Goal: Task Accomplishment & Management: Complete application form

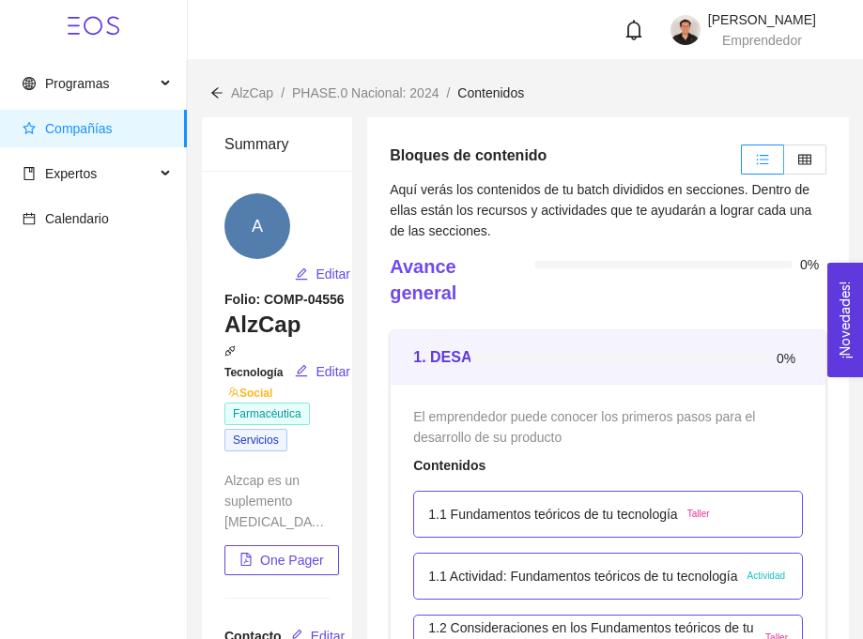
scroll to position [458, 0]
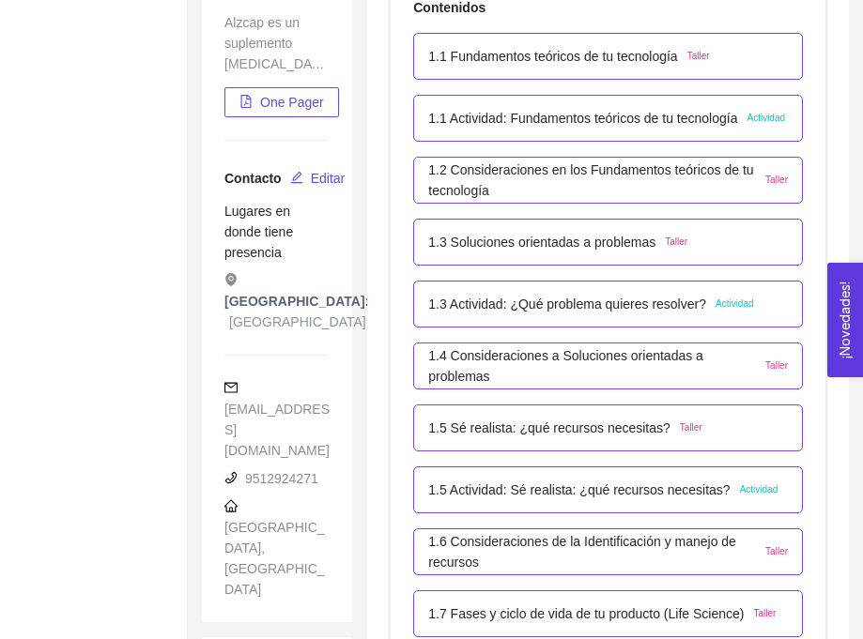
click at [490, 192] on p "1.2 Consideraciones en los Fundamentos teóricos de tu tecnología" at bounding box center [592, 180] width 328 height 41
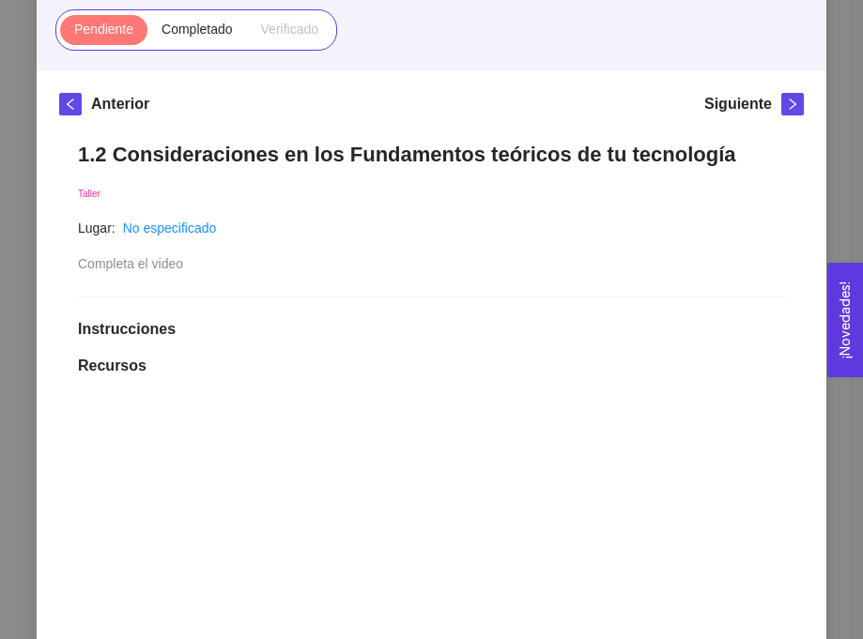
scroll to position [0, 0]
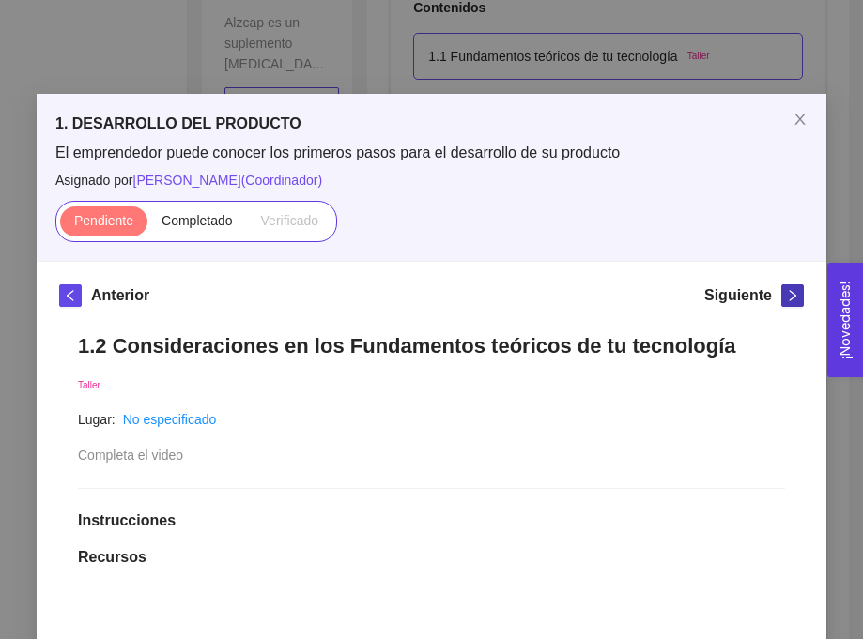
click at [784, 290] on span "right" at bounding box center [792, 295] width 21 height 13
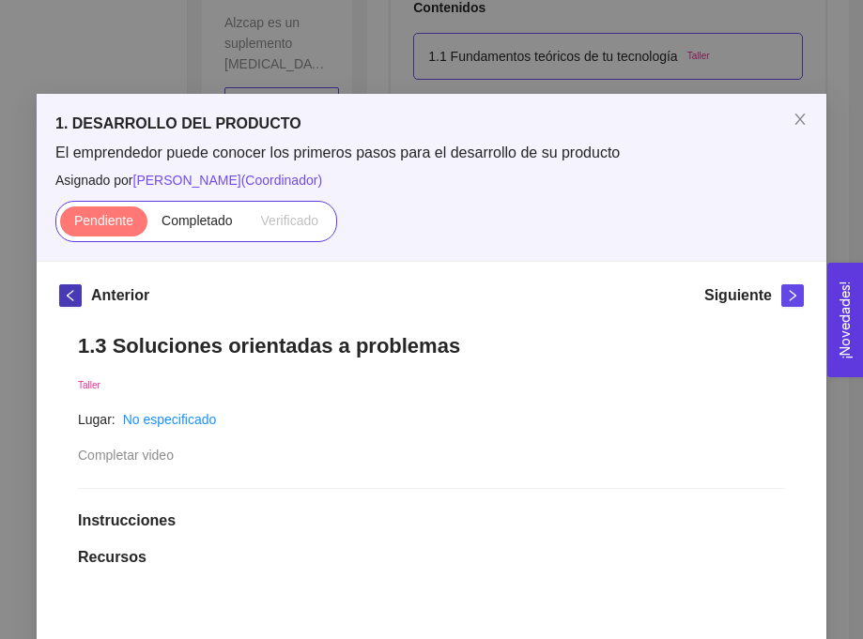
click at [70, 295] on icon "left" at bounding box center [70, 295] width 13 height 13
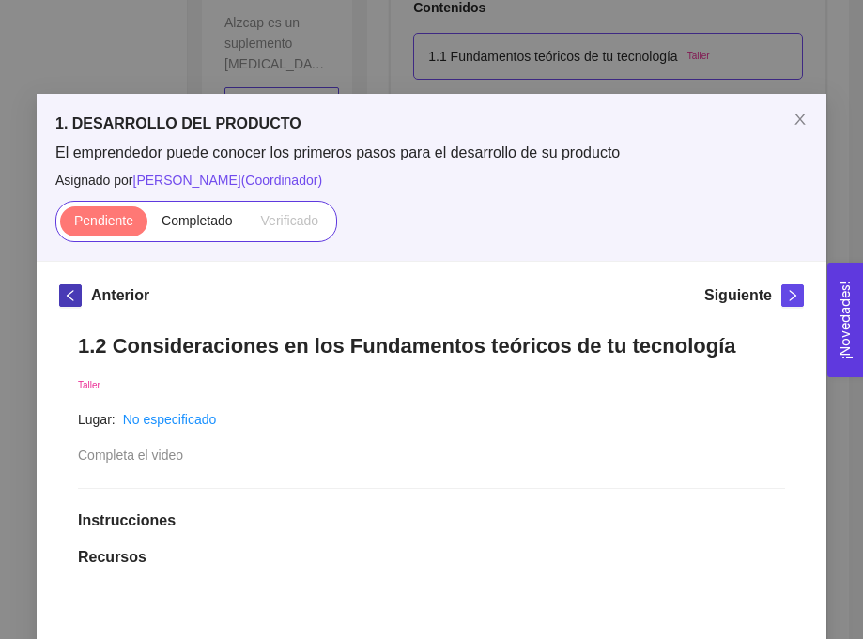
click at [191, 227] on span "Completado" at bounding box center [197, 220] width 71 height 15
click at [147, 225] on input "Completado" at bounding box center [147, 225] width 0 height 0
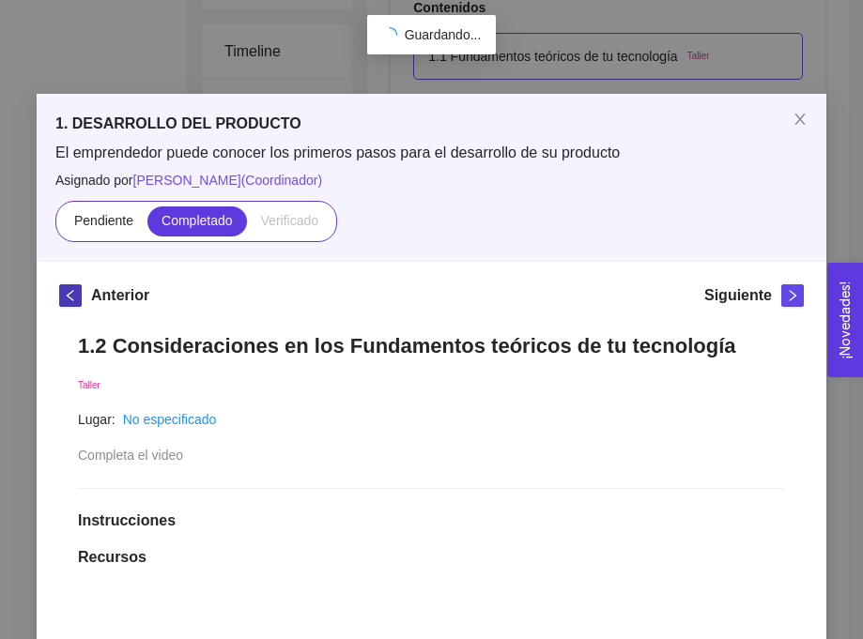
click at [75, 296] on icon "left" at bounding box center [70, 295] width 13 height 13
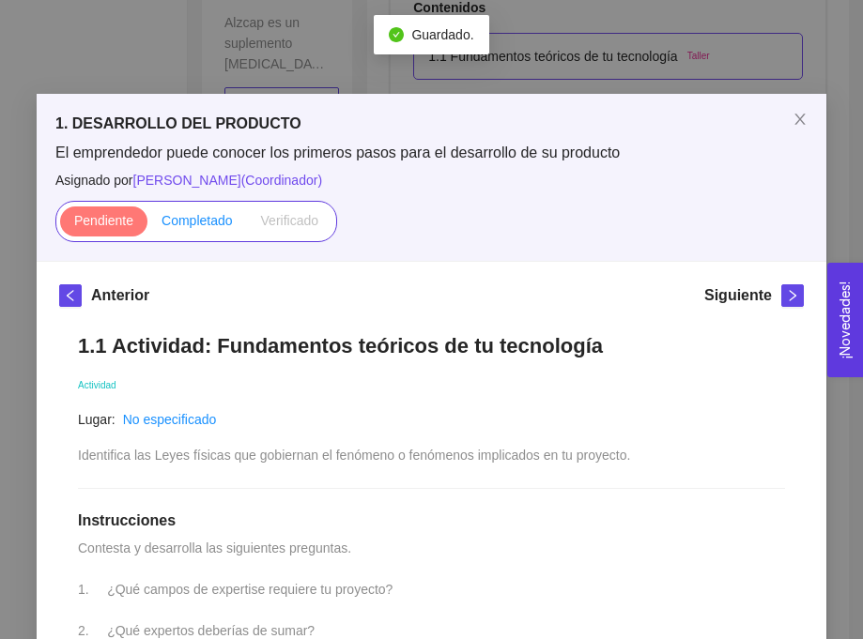
click at [192, 218] on span "Completado" at bounding box center [197, 220] width 71 height 15
click at [147, 225] on input "Completado" at bounding box center [147, 225] width 0 height 0
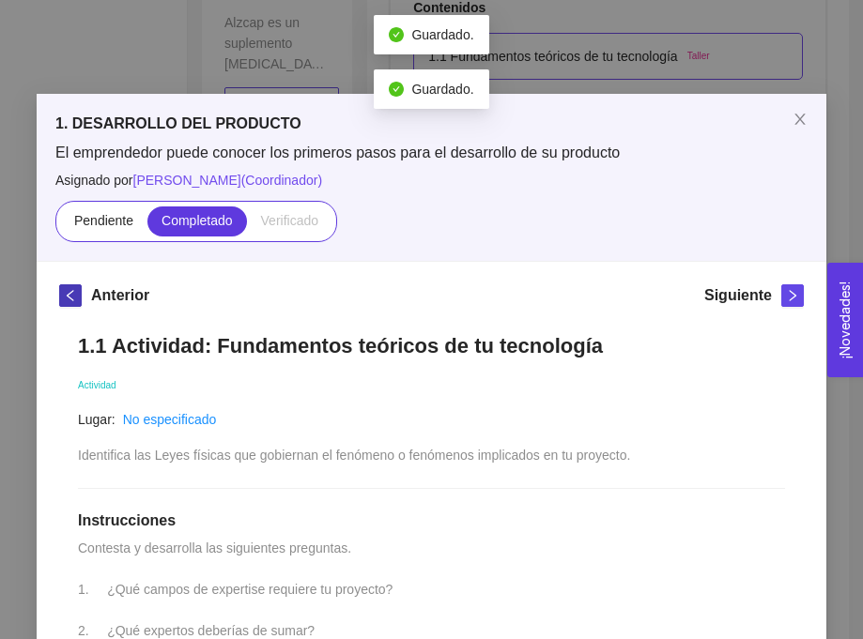
click at [69, 298] on icon "left" at bounding box center [70, 295] width 13 height 13
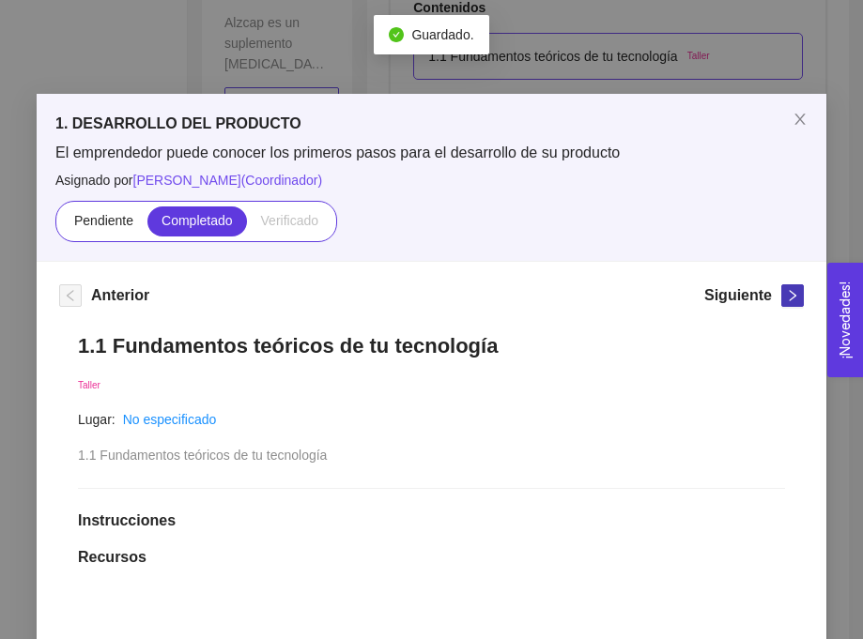
click at [792, 294] on icon "right" at bounding box center [792, 295] width 13 height 13
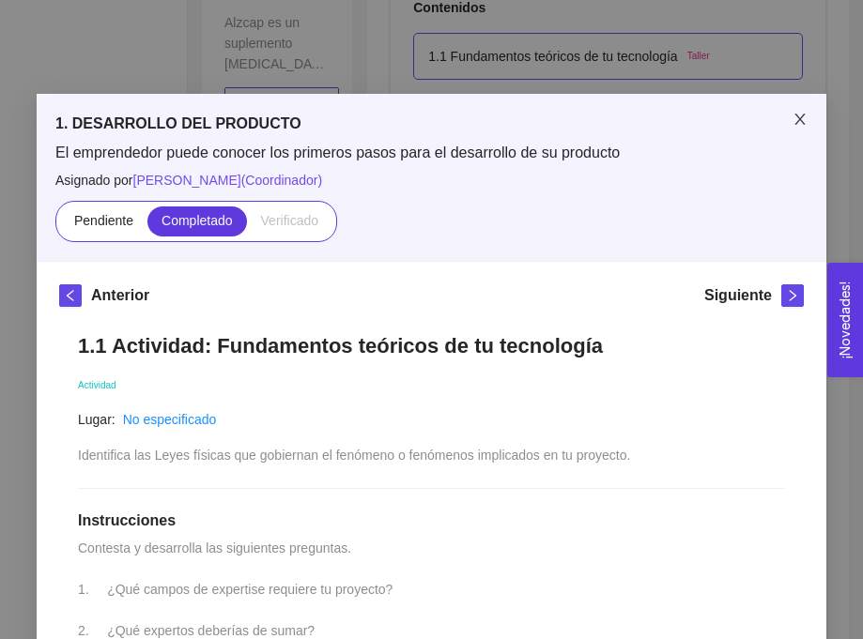
click at [806, 129] on span "Close" at bounding box center [800, 120] width 53 height 53
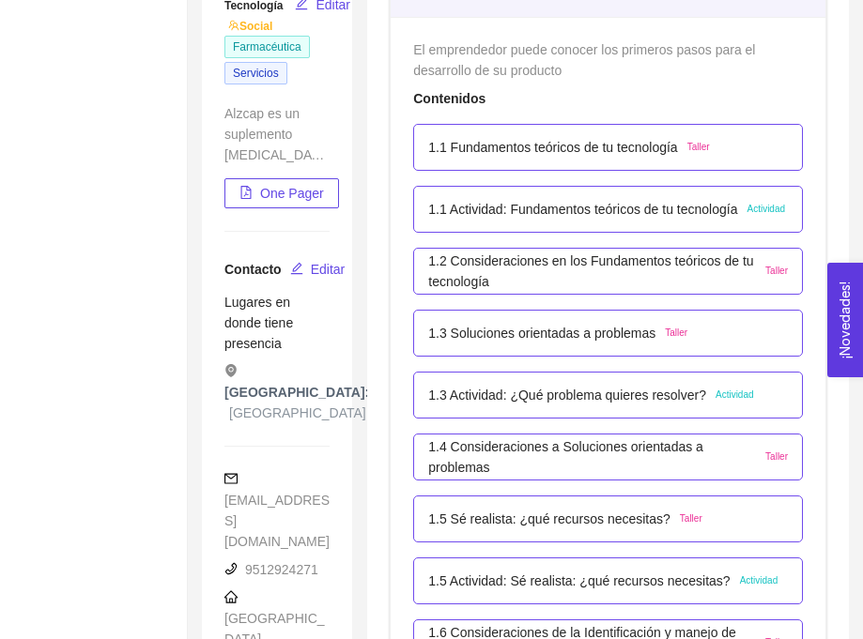
scroll to position [368, 0]
click at [582, 215] on p "1.1 Actividad: Fundamentos teóricos de tu tecnología" at bounding box center [582, 208] width 309 height 21
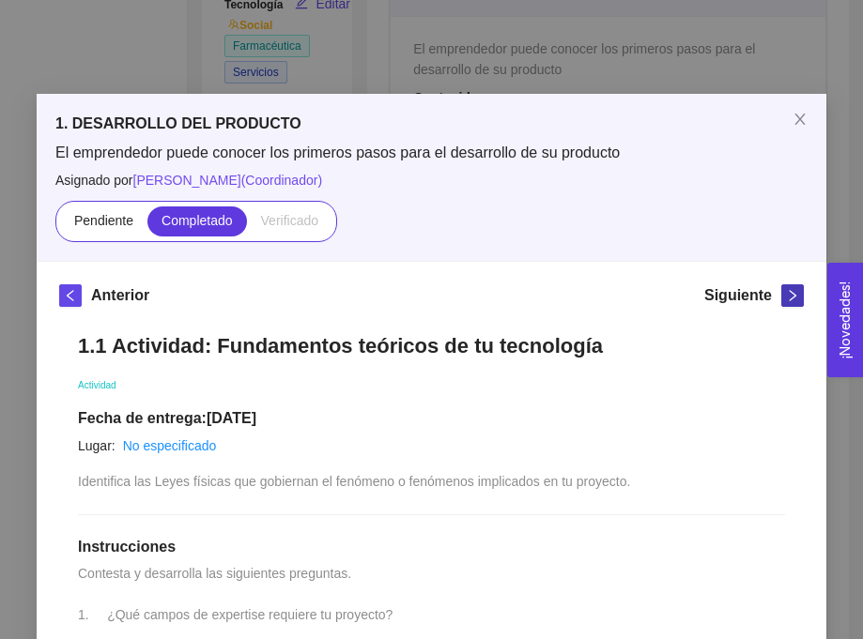
click at [793, 304] on button "button" at bounding box center [792, 296] width 23 height 23
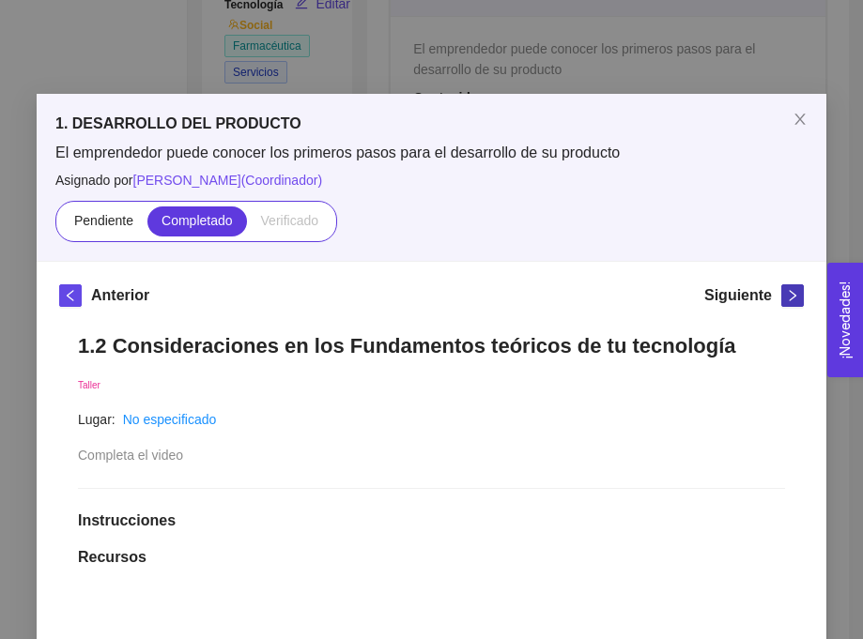
click at [793, 304] on button "button" at bounding box center [792, 296] width 23 height 23
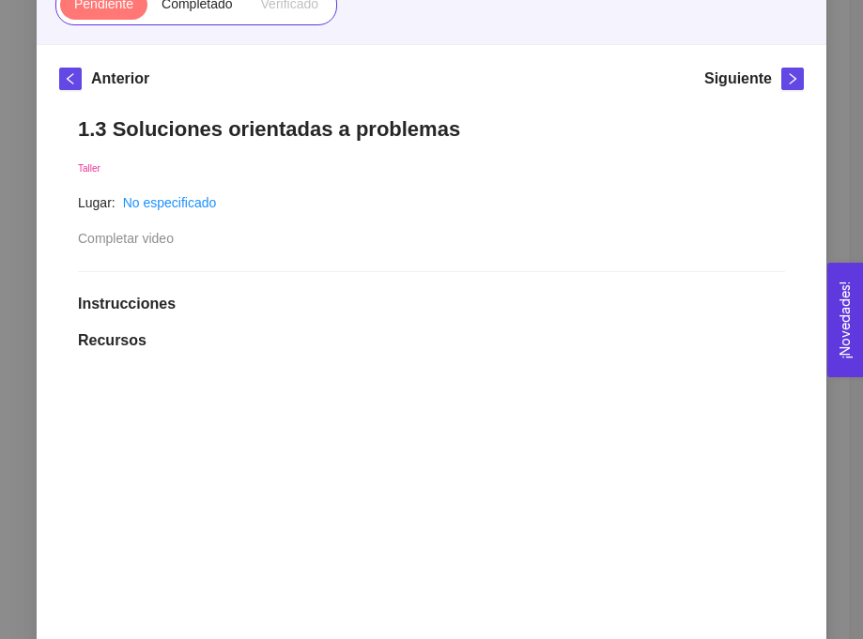
scroll to position [172, 0]
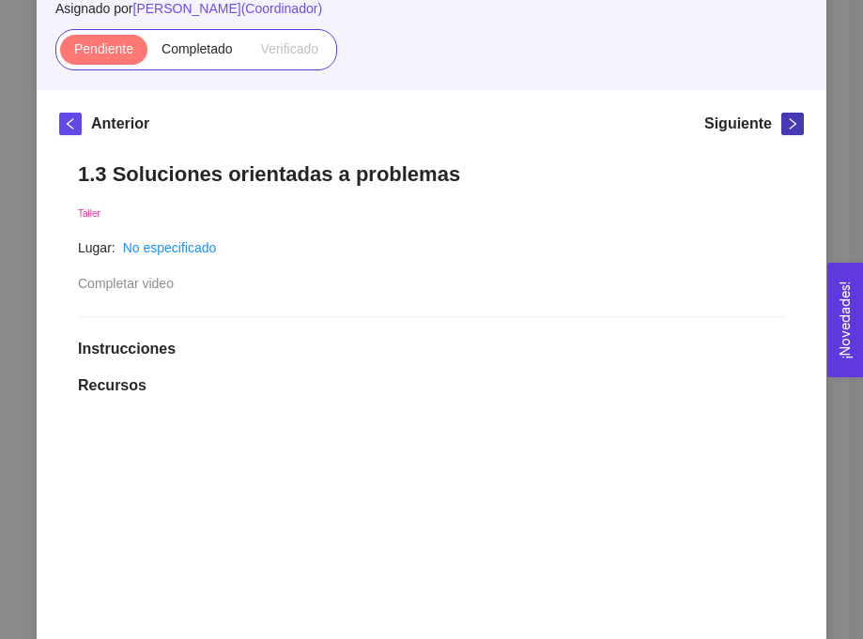
click at [801, 123] on span "right" at bounding box center [792, 123] width 21 height 13
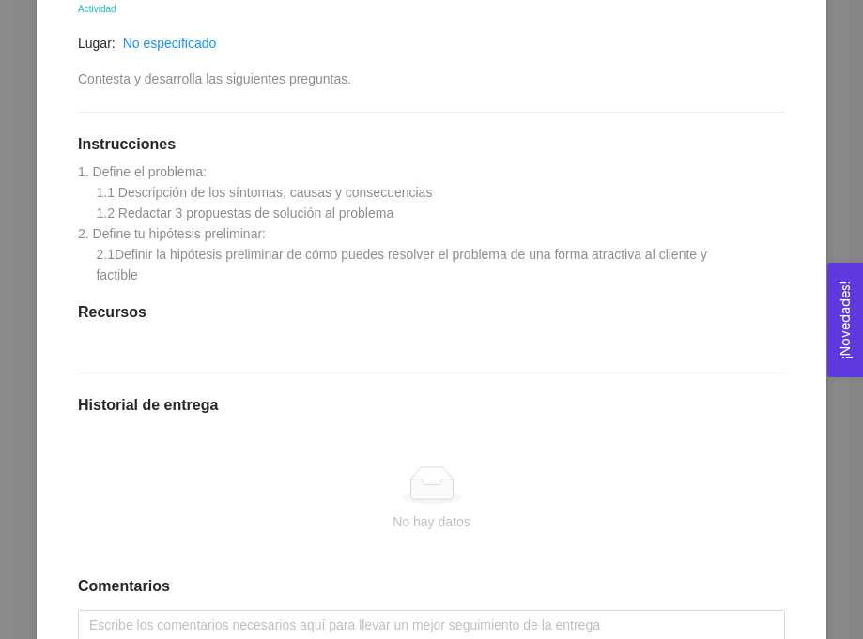
scroll to position [428, 0]
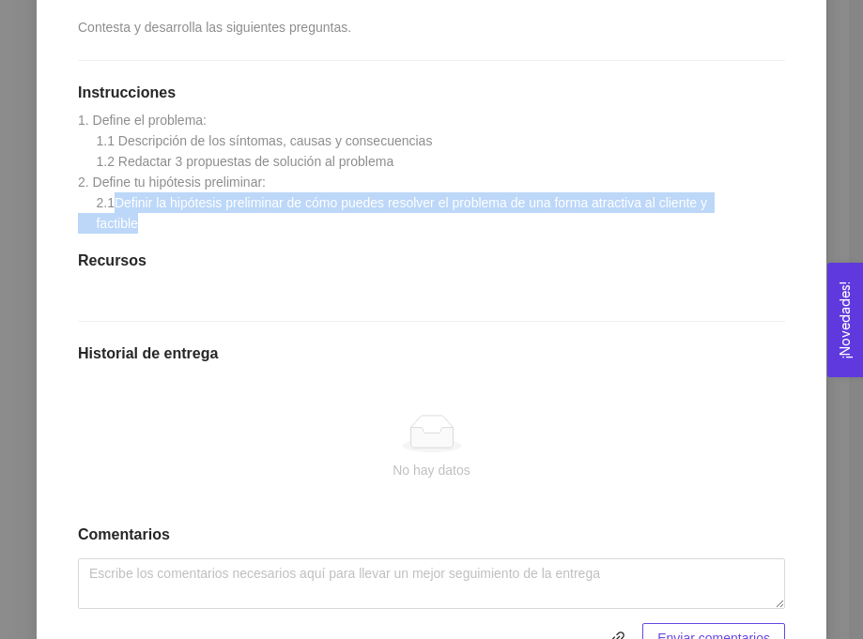
drag, startPoint x: 118, startPoint y: 203, endPoint x: 234, endPoint y: 231, distance: 118.9
click at [234, 231] on div "1.3 Actividad: ¿Qué problema quieres resolver? Actividad Lugar: No especificado…" at bounding box center [431, 279] width 745 height 786
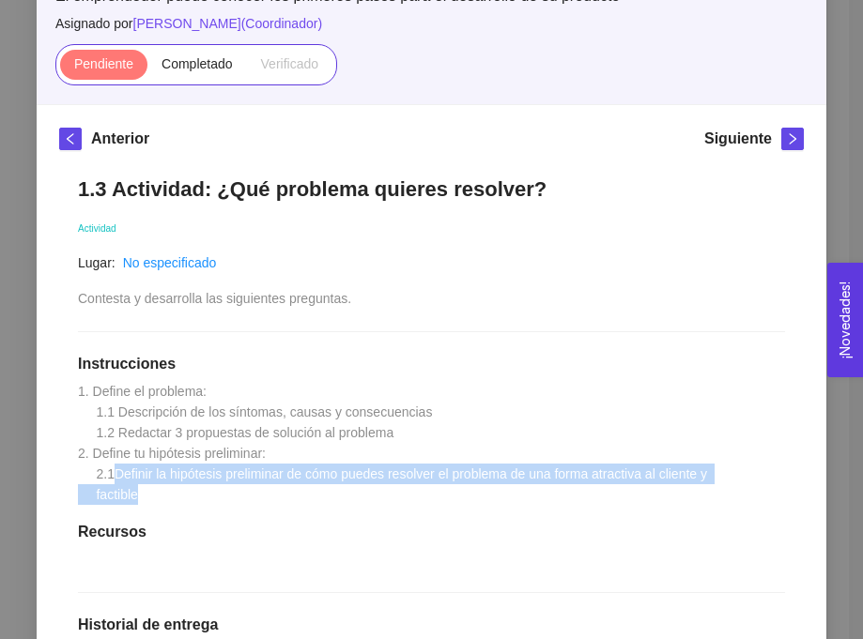
scroll to position [0, 0]
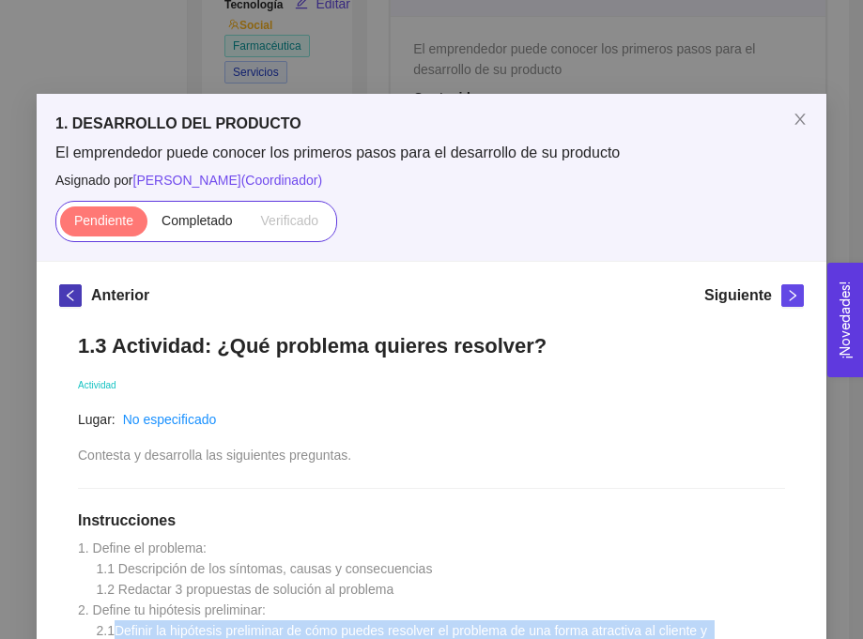
click at [72, 293] on icon "left" at bounding box center [70, 295] width 13 height 13
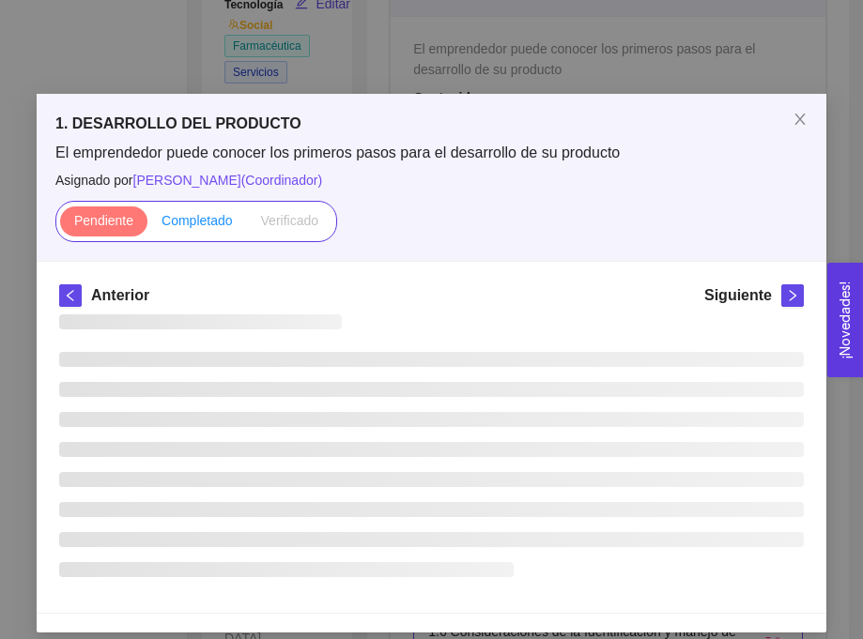
click at [184, 218] on span "Completado" at bounding box center [197, 220] width 71 height 15
click at [147, 225] on input "Completado" at bounding box center [147, 225] width 0 height 0
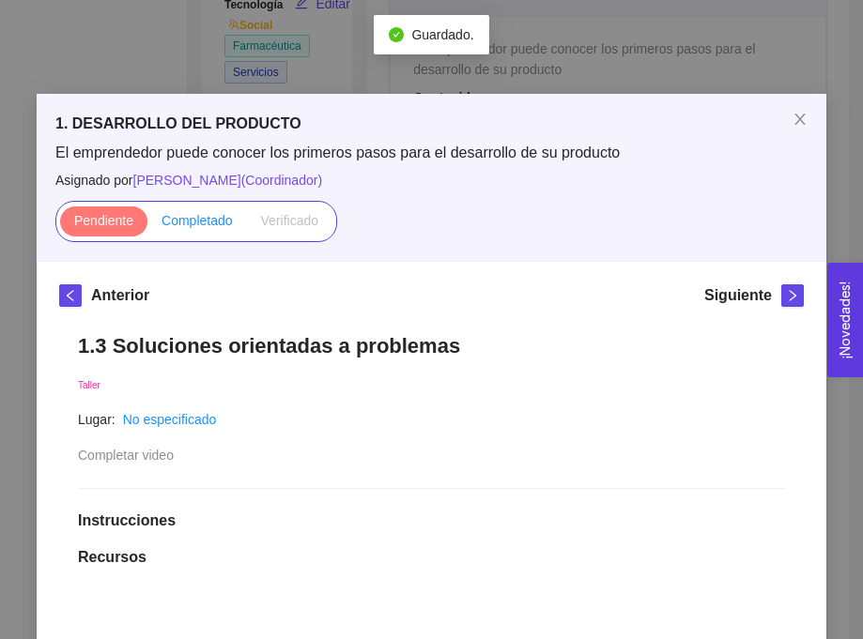
click at [185, 233] on label "Completado" at bounding box center [197, 222] width 100 height 30
click at [147, 225] on input "Completado" at bounding box center [147, 225] width 0 height 0
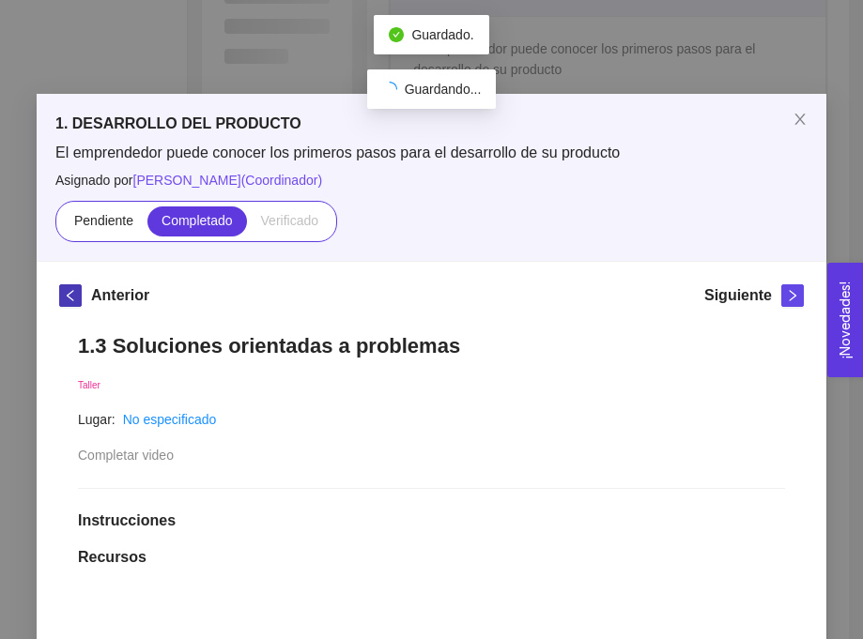
click at [72, 300] on icon "left" at bounding box center [70, 295] width 7 height 11
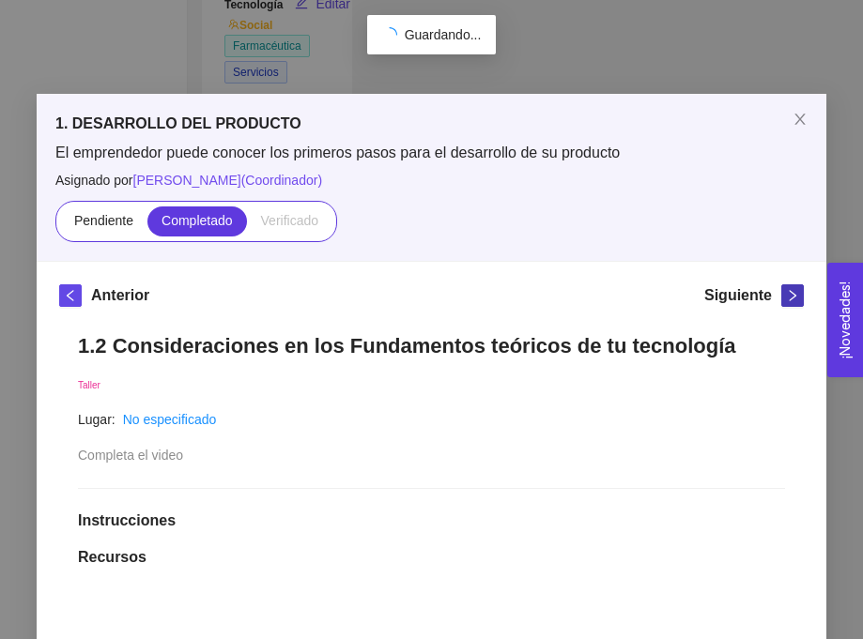
click at [790, 286] on button "button" at bounding box center [792, 296] width 23 height 23
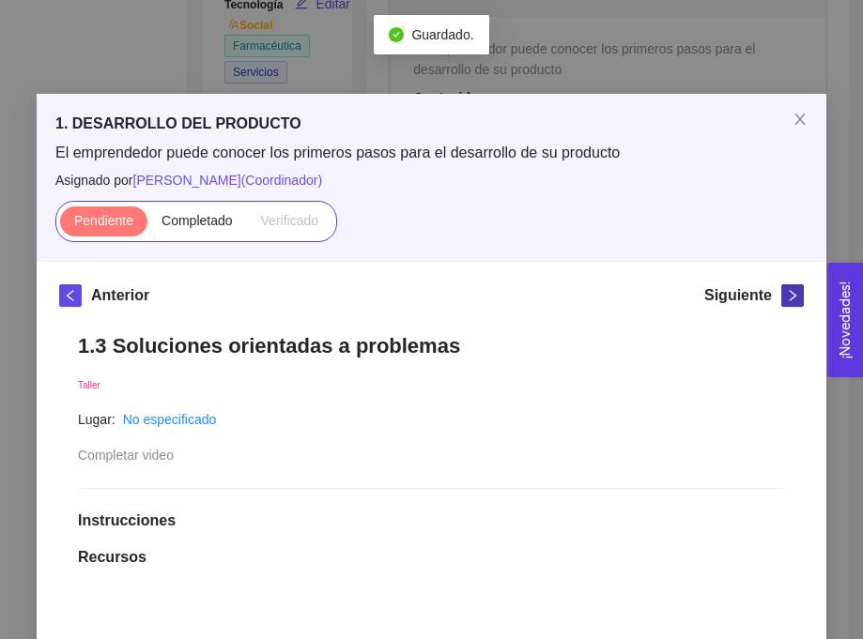
click at [790, 286] on button "button" at bounding box center [792, 296] width 23 height 23
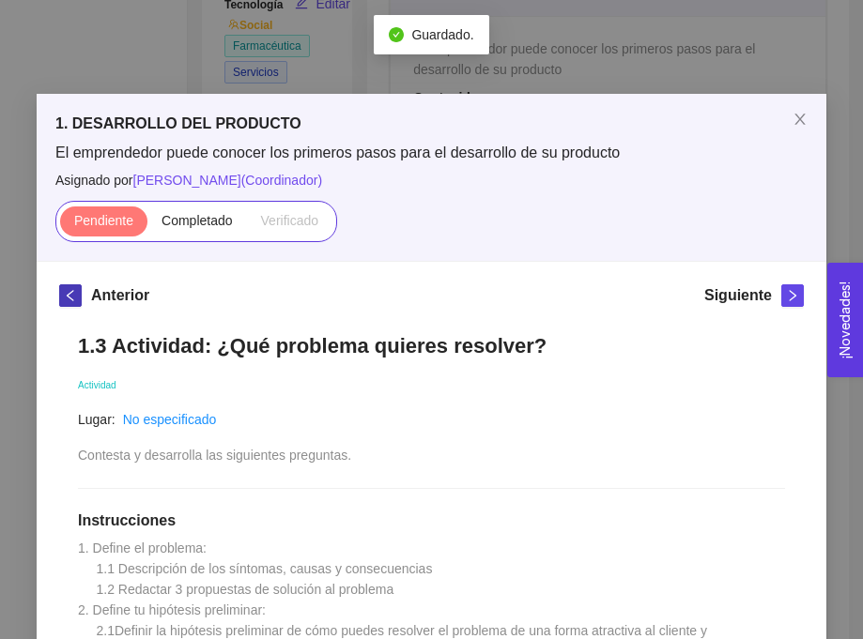
click at [70, 293] on icon "left" at bounding box center [70, 295] width 7 height 11
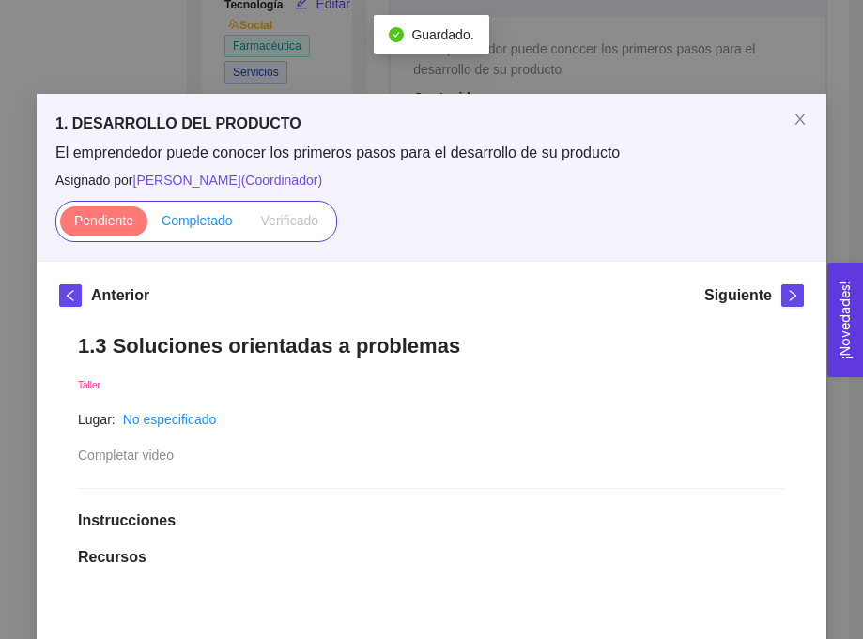
click at [197, 227] on span "Completado" at bounding box center [197, 220] width 71 height 15
click at [147, 225] on input "Completado" at bounding box center [147, 225] width 0 height 0
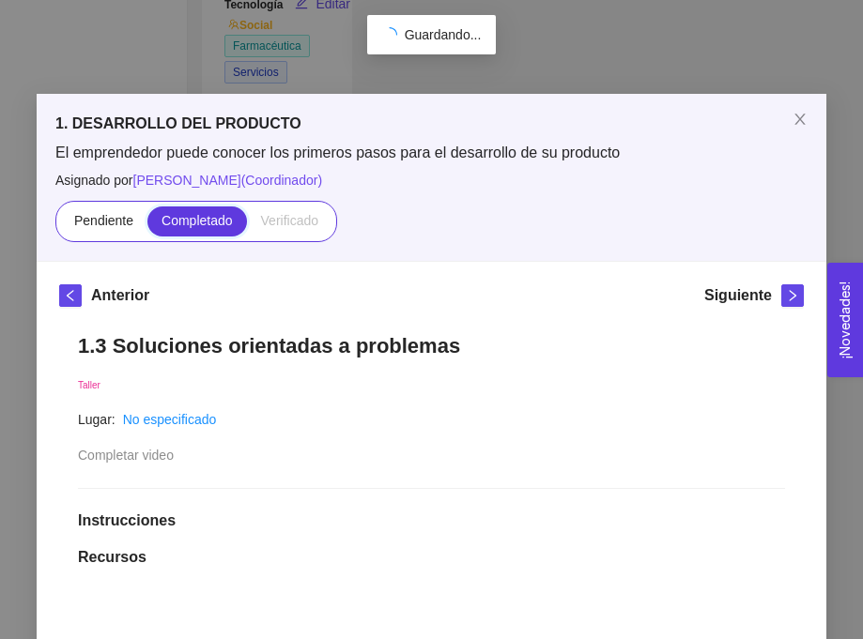
scroll to position [23, 0]
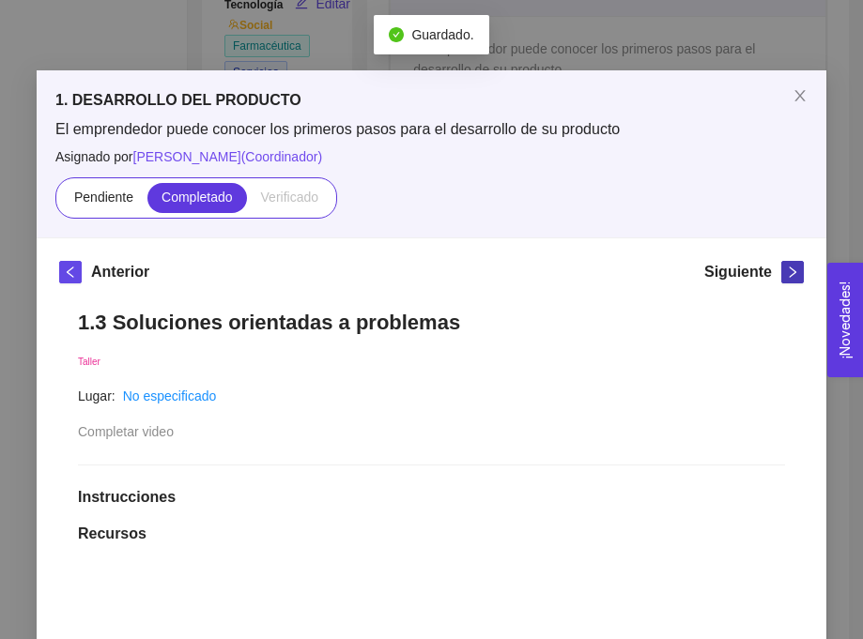
click at [800, 276] on span "right" at bounding box center [792, 272] width 21 height 13
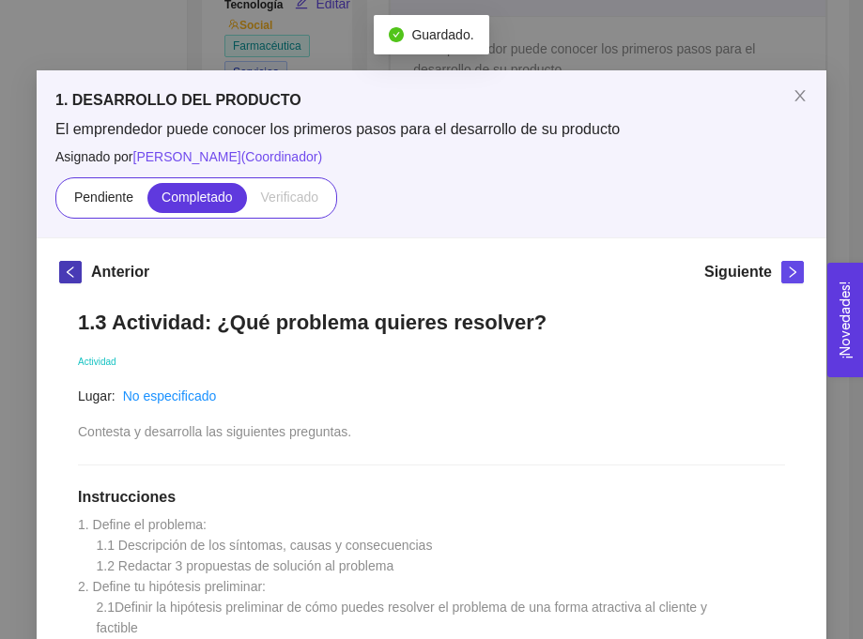
click at [67, 278] on icon "left" at bounding box center [70, 272] width 13 height 13
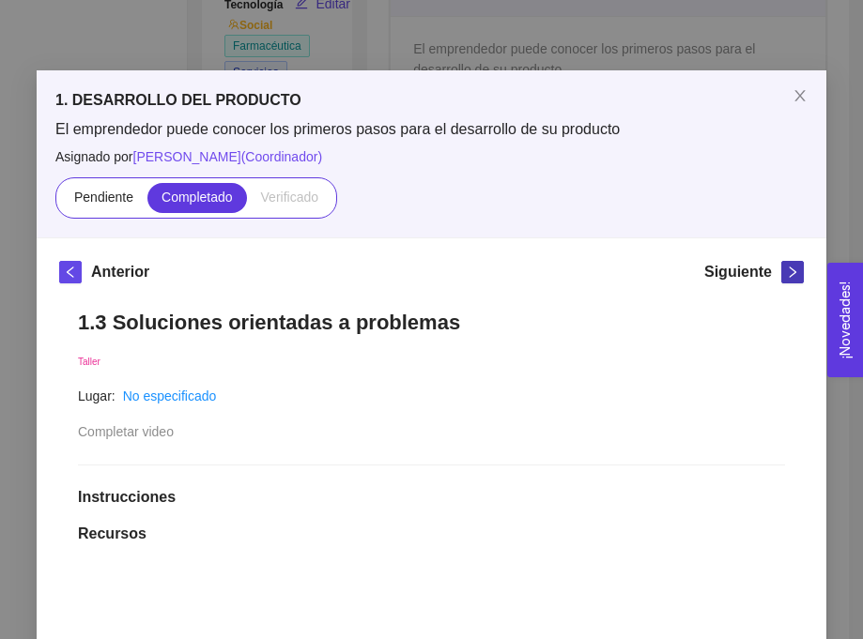
click at [790, 276] on icon "right" at bounding box center [793, 272] width 7 height 11
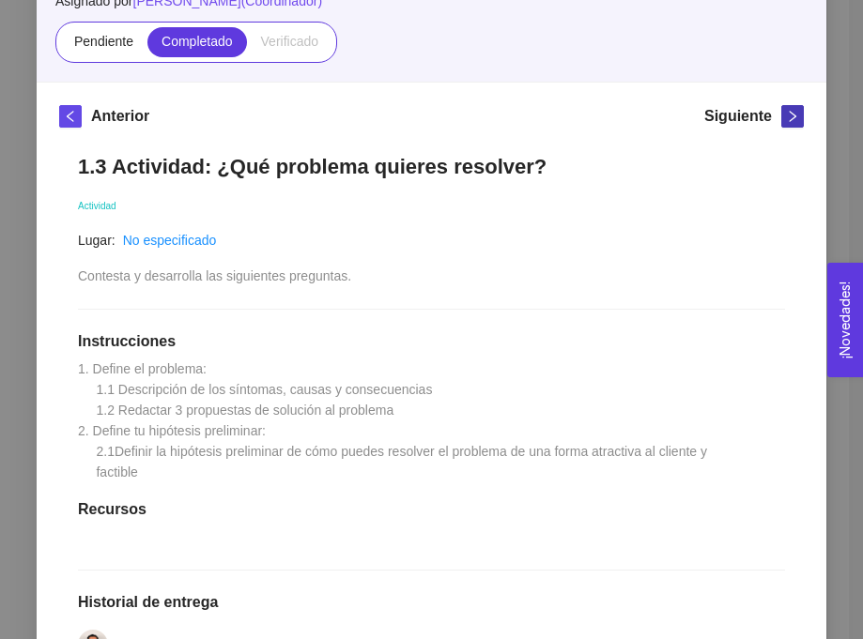
scroll to position [177, 0]
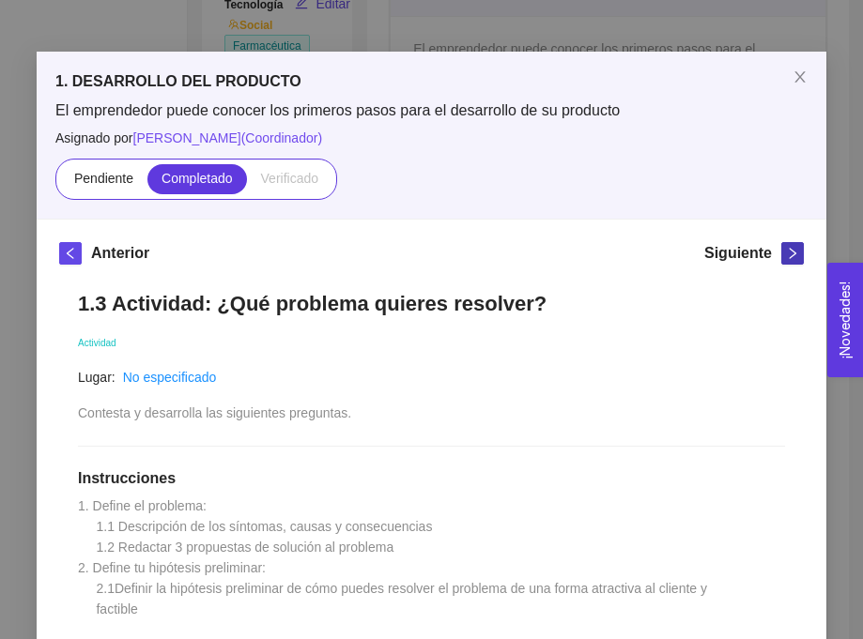
click at [790, 254] on icon "right" at bounding box center [792, 253] width 13 height 13
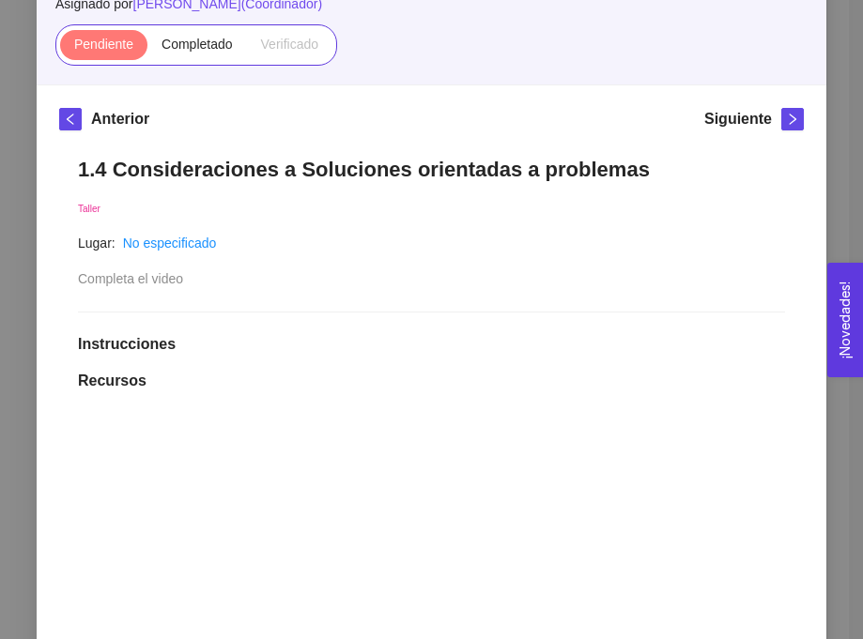
scroll to position [181, 0]
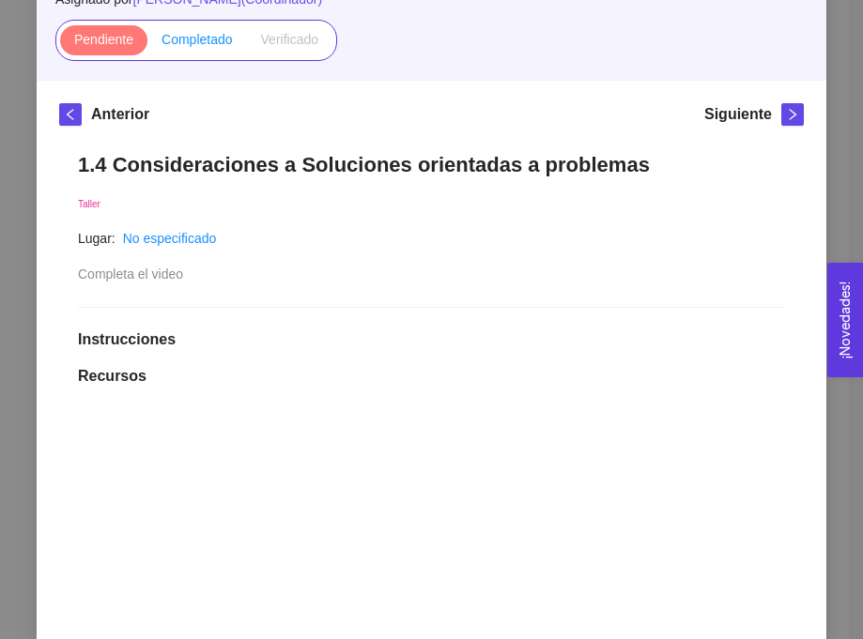
click at [211, 49] on label "Completado" at bounding box center [197, 40] width 100 height 30
click at [147, 44] on input "Completado" at bounding box center [147, 44] width 0 height 0
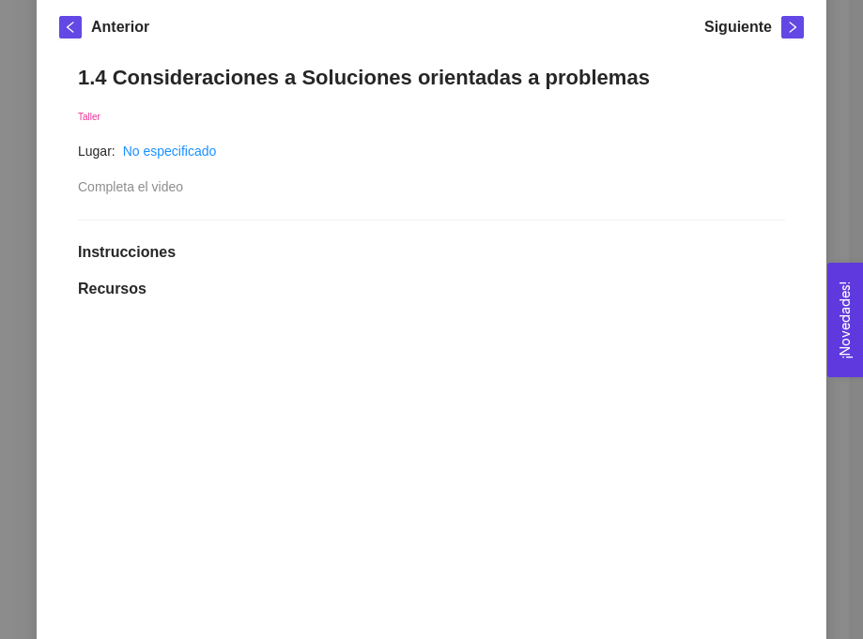
scroll to position [178, 0]
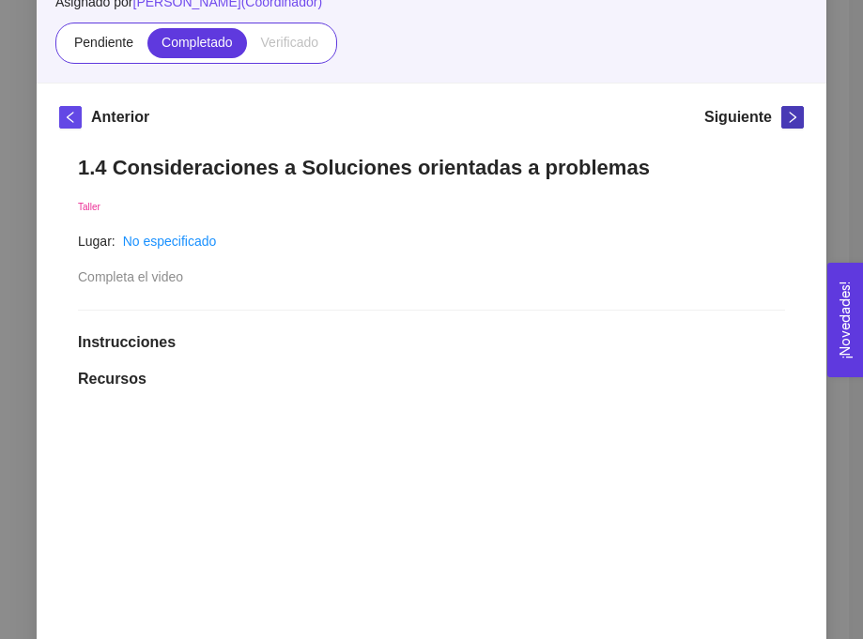
click at [782, 123] on span "right" at bounding box center [792, 117] width 21 height 13
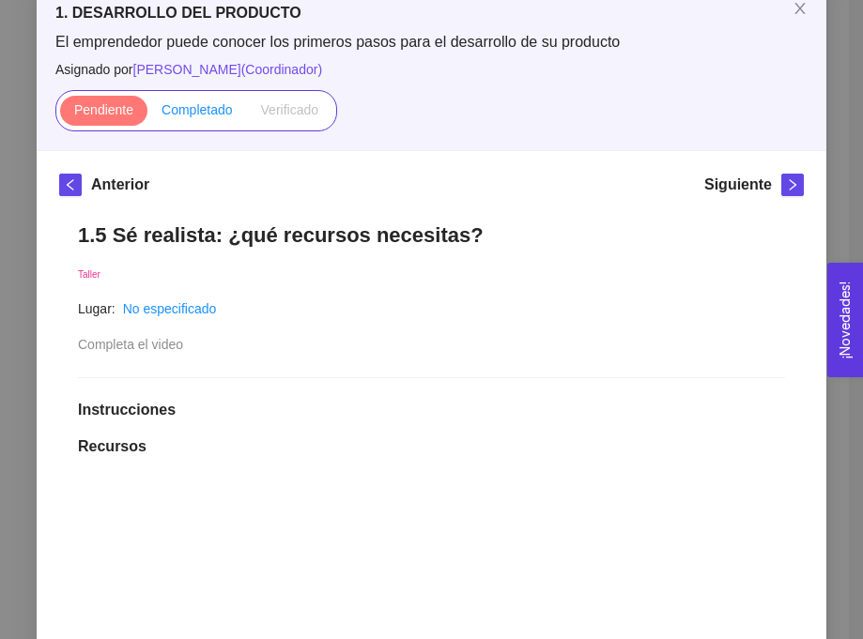
scroll to position [89, 0]
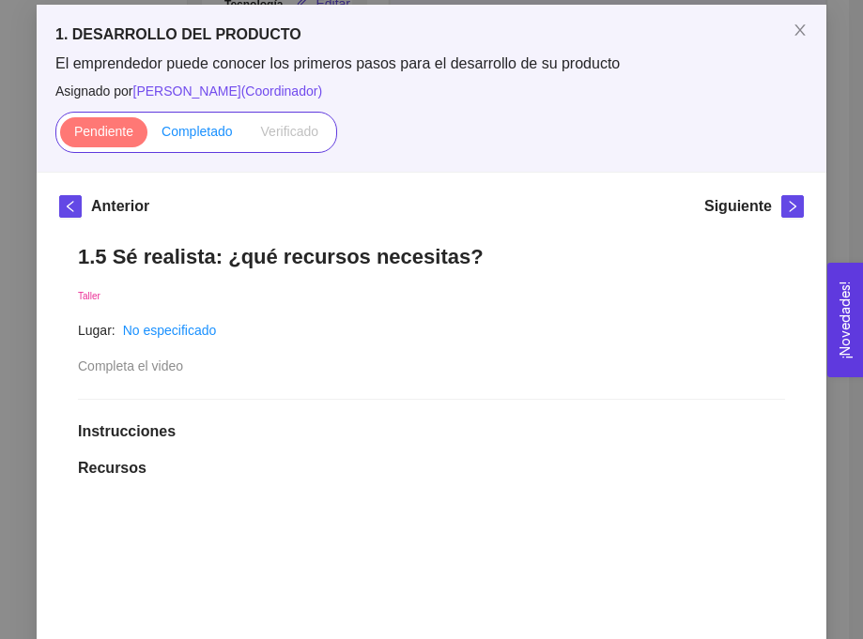
click at [199, 129] on span "Completado" at bounding box center [197, 131] width 71 height 15
click at [147, 136] on input "Completado" at bounding box center [147, 136] width 0 height 0
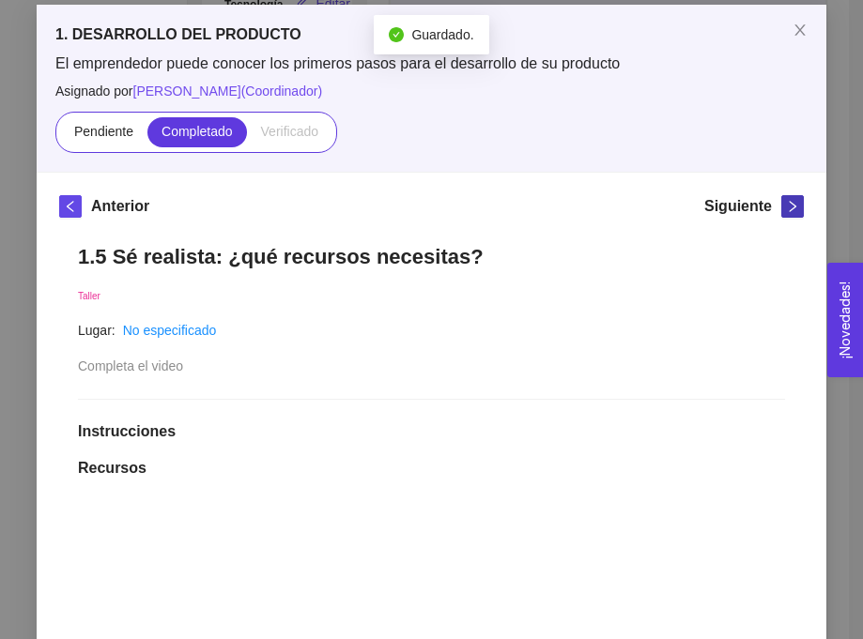
click at [796, 204] on icon "right" at bounding box center [792, 206] width 13 height 13
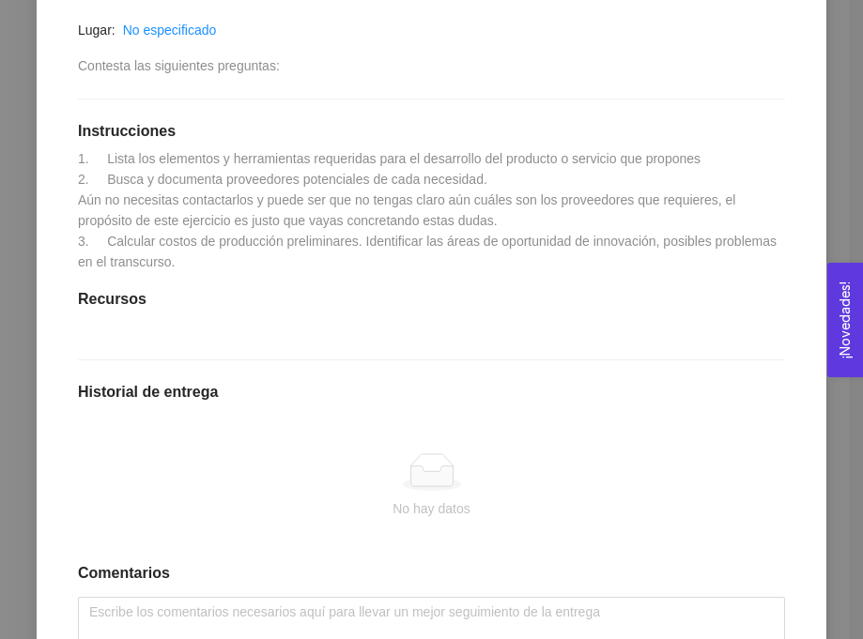
scroll to position [391, 0]
click at [217, 210] on span "1. Lista los elementos y herramientas requeridas para el desarrollo del product…" at bounding box center [429, 209] width 702 height 118
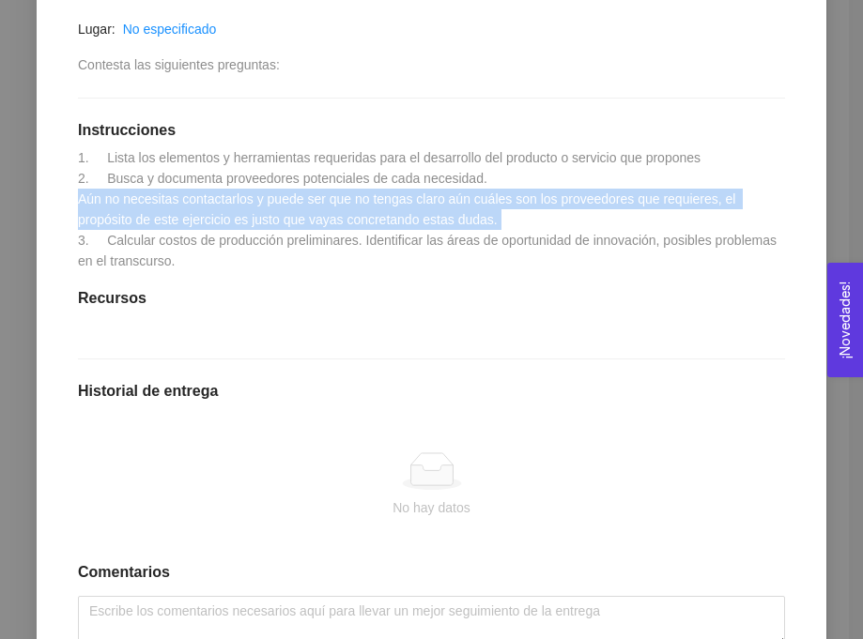
click at [217, 210] on span "1. Lista los elementos y herramientas requeridas para el desarrollo del product…" at bounding box center [429, 209] width 702 height 118
click at [465, 211] on span "1. Lista los elementos y herramientas requeridas para el desarrollo del product…" at bounding box center [429, 209] width 702 height 118
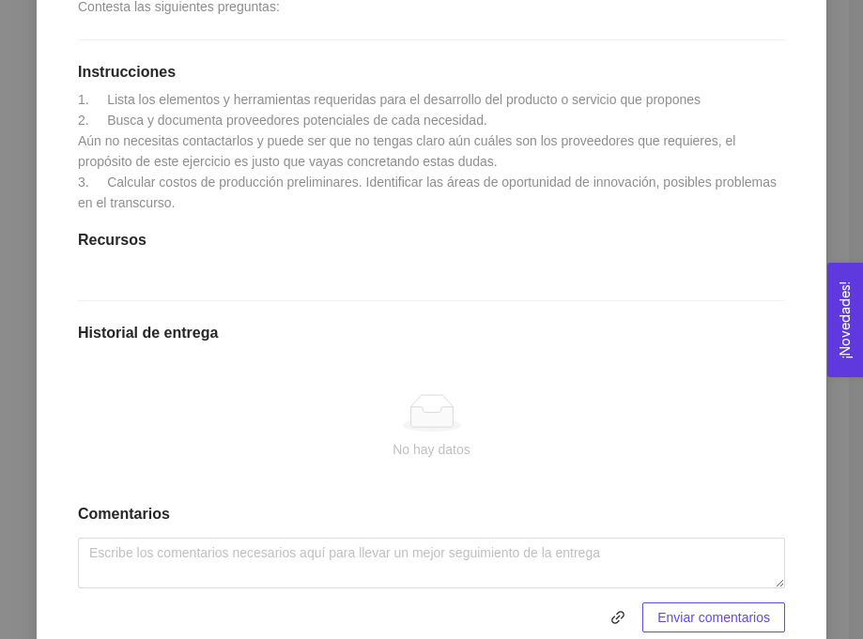
scroll to position [547, 0]
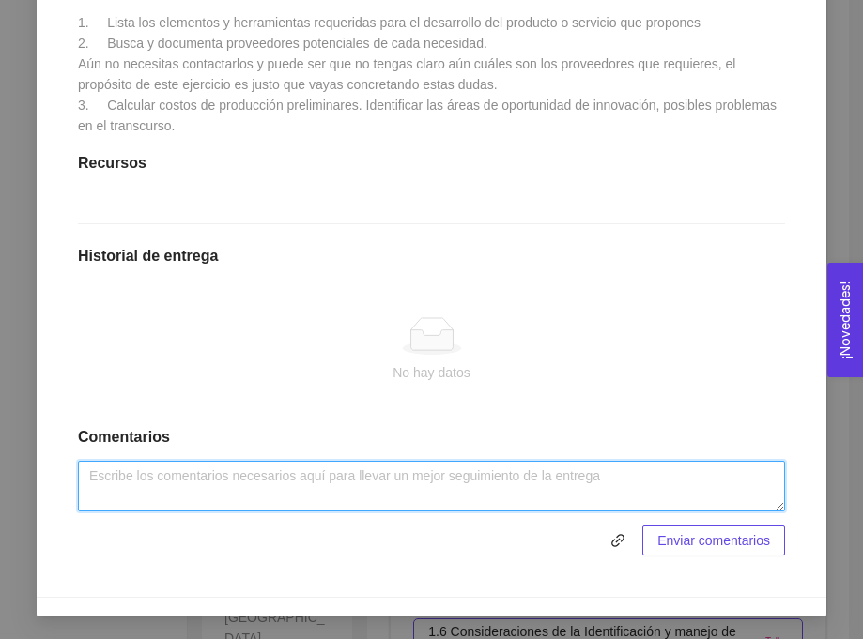
click at [175, 488] on textarea at bounding box center [431, 486] width 707 height 51
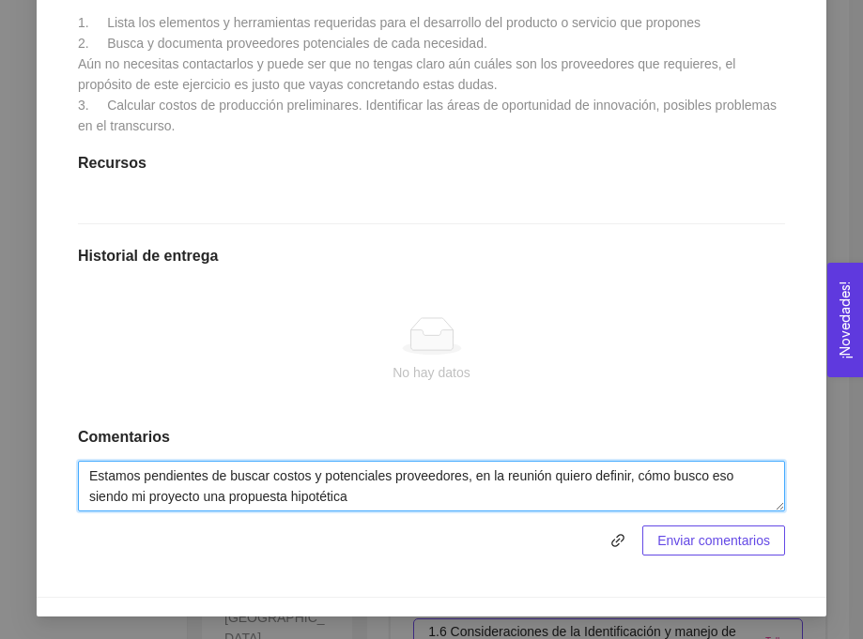
type textarea "Estamos pendientes de buscar costos y potenciales proveedores, en la reunión qu…"
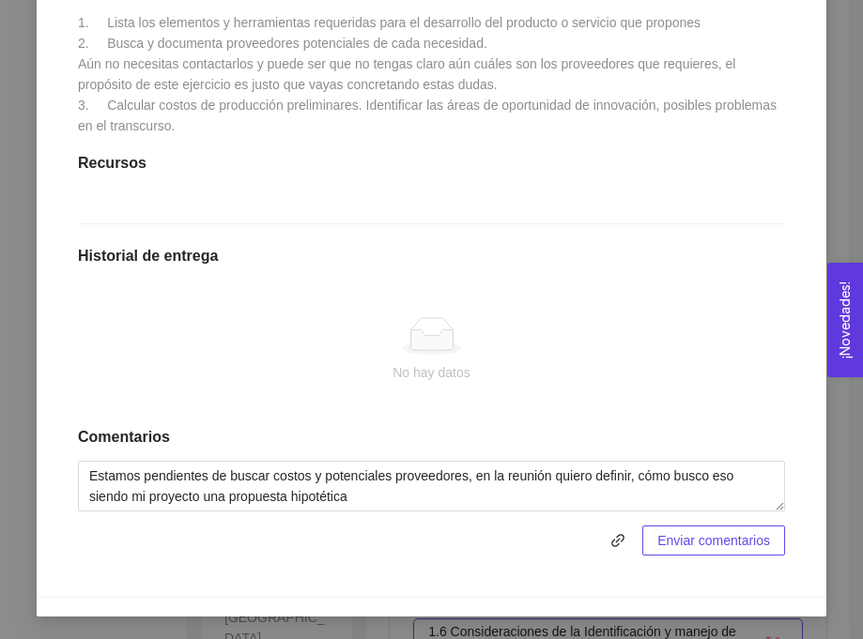
click at [723, 546] on span "Enviar comentarios" at bounding box center [713, 541] width 113 height 21
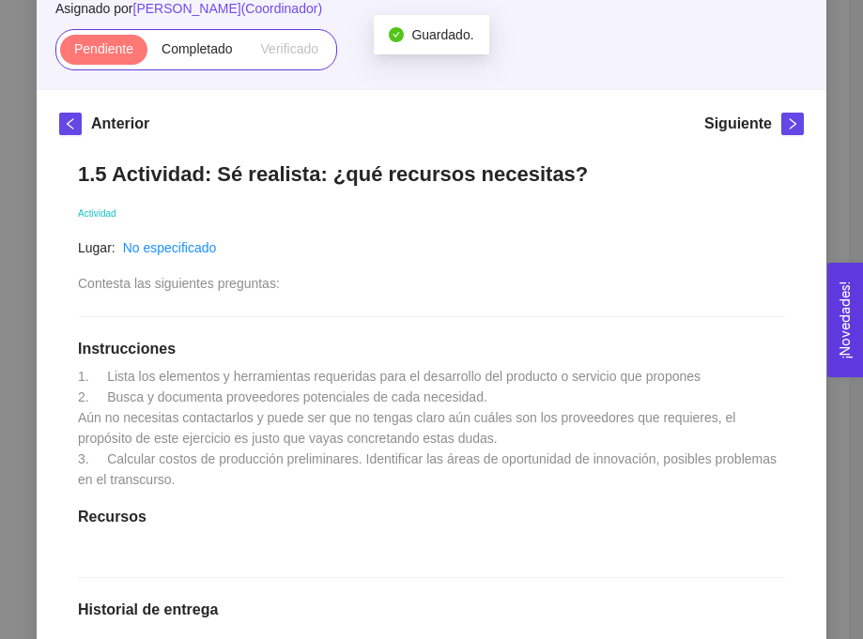
scroll to position [0, 0]
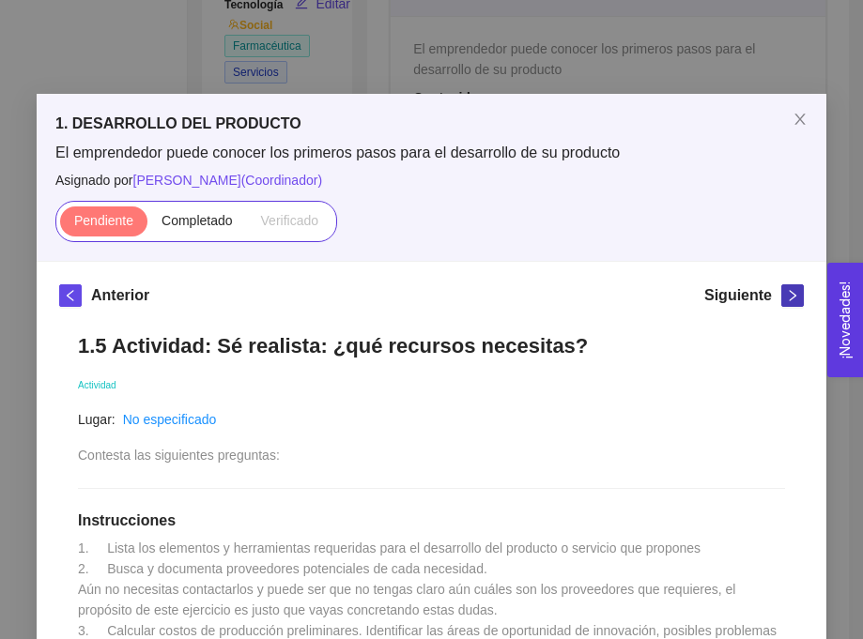
click at [783, 293] on span "right" at bounding box center [792, 295] width 21 height 13
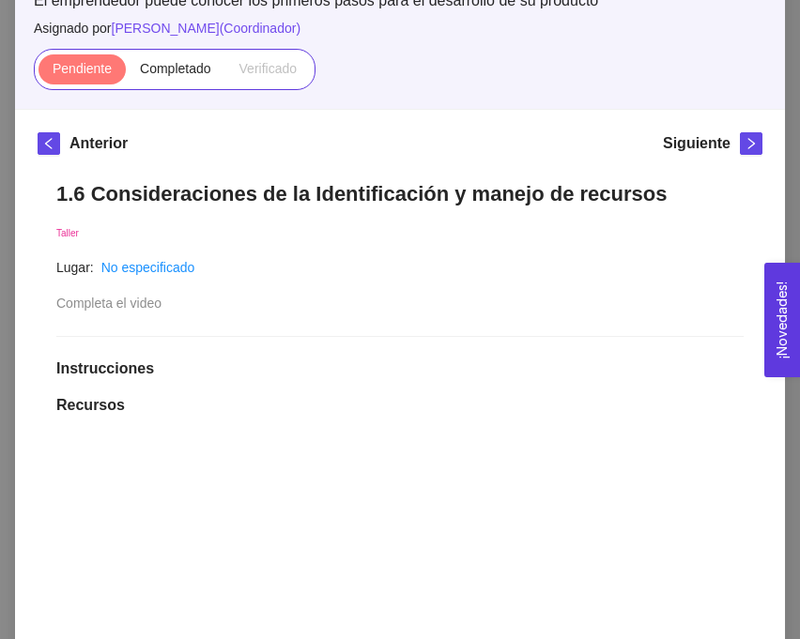
scroll to position [145, 0]
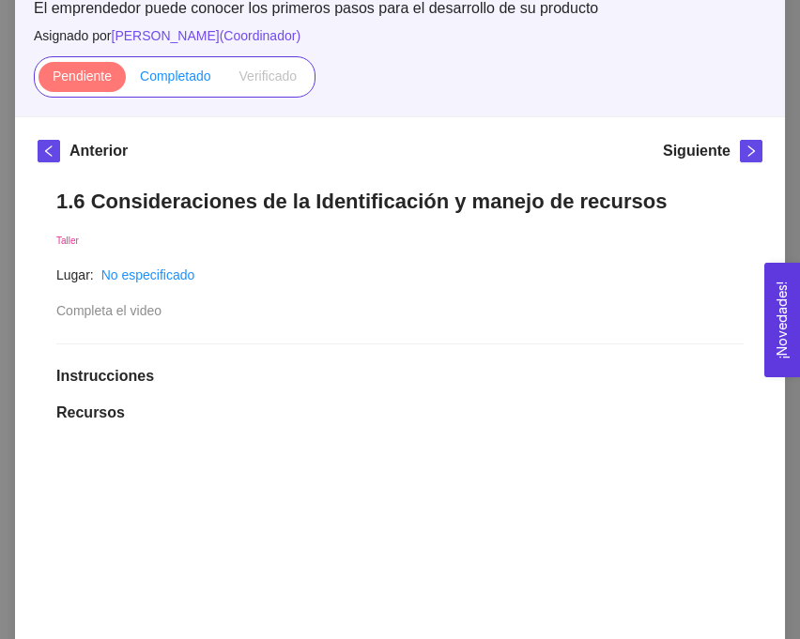
click at [179, 85] on label "Completado" at bounding box center [176, 77] width 100 height 30
click at [126, 81] on input "Completado" at bounding box center [126, 81] width 0 height 0
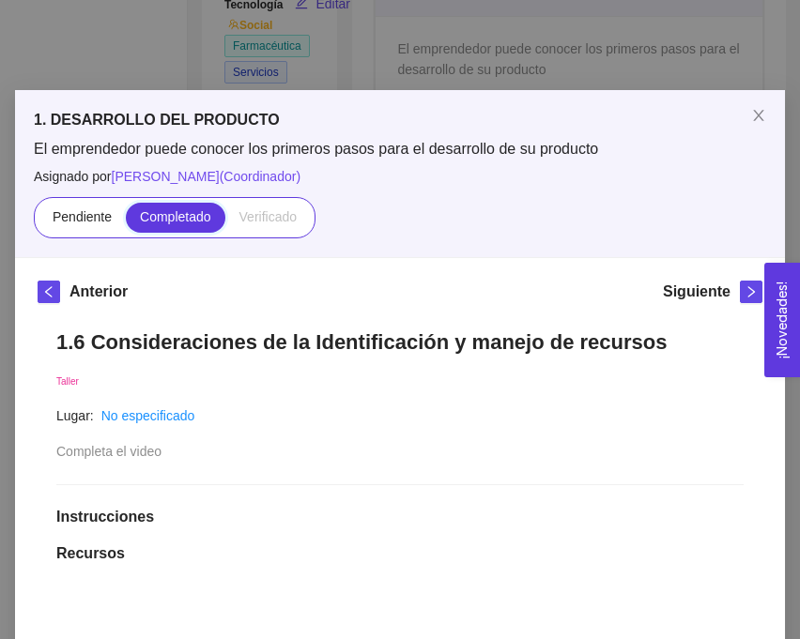
scroll to position [0, 0]
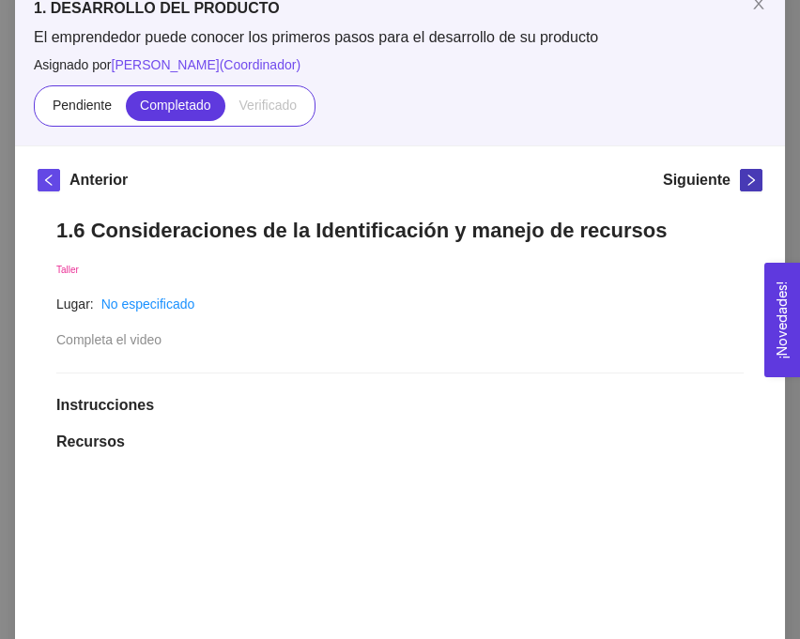
click at [745, 187] on button "button" at bounding box center [751, 180] width 23 height 23
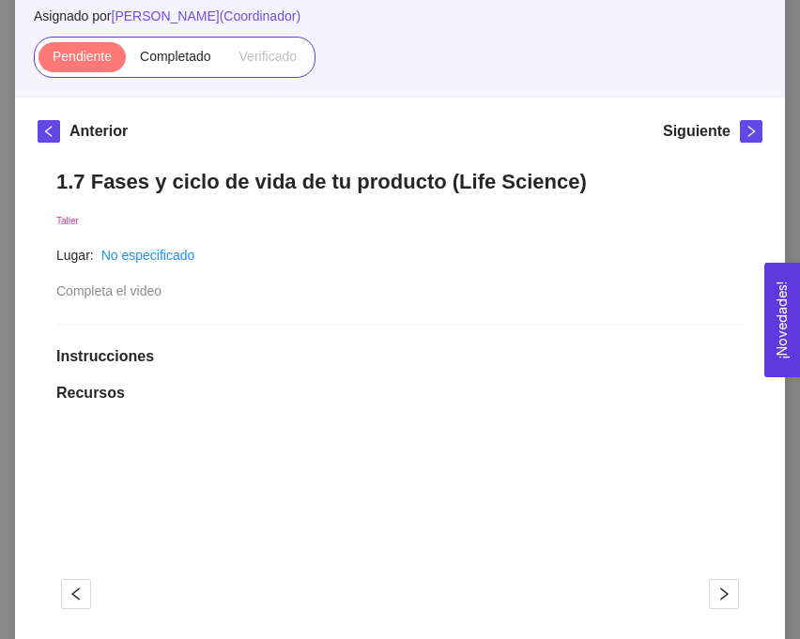
scroll to position [151, 0]
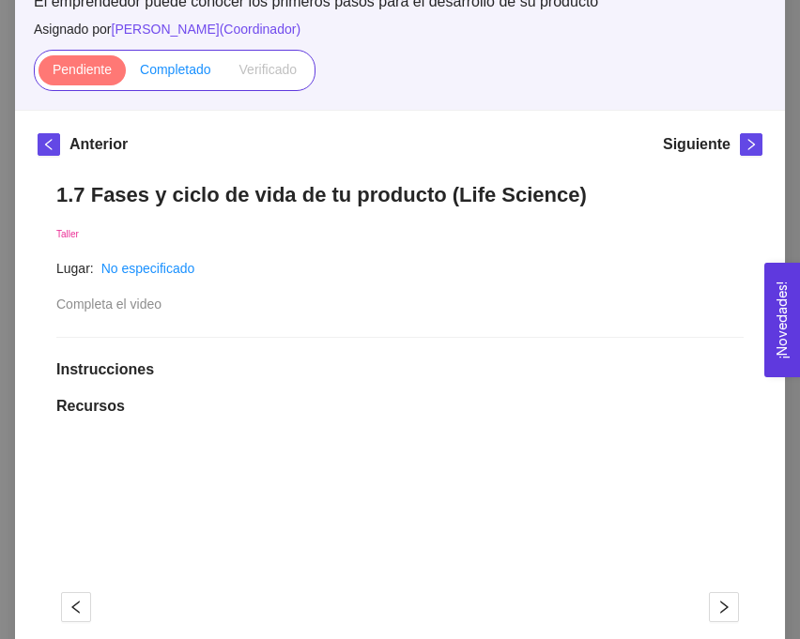
click at [174, 74] on span "Completado" at bounding box center [175, 69] width 71 height 15
click at [126, 74] on input "Completado" at bounding box center [126, 74] width 0 height 0
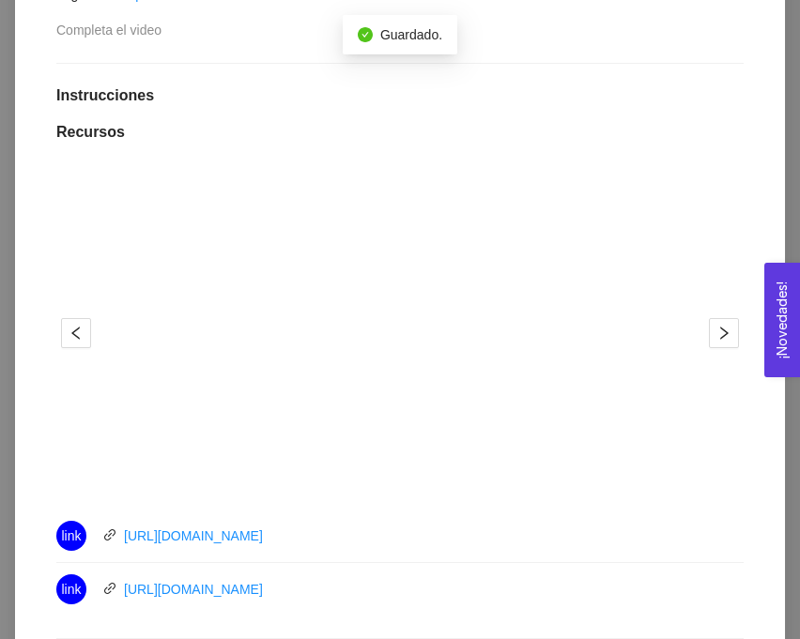
scroll to position [496, 0]
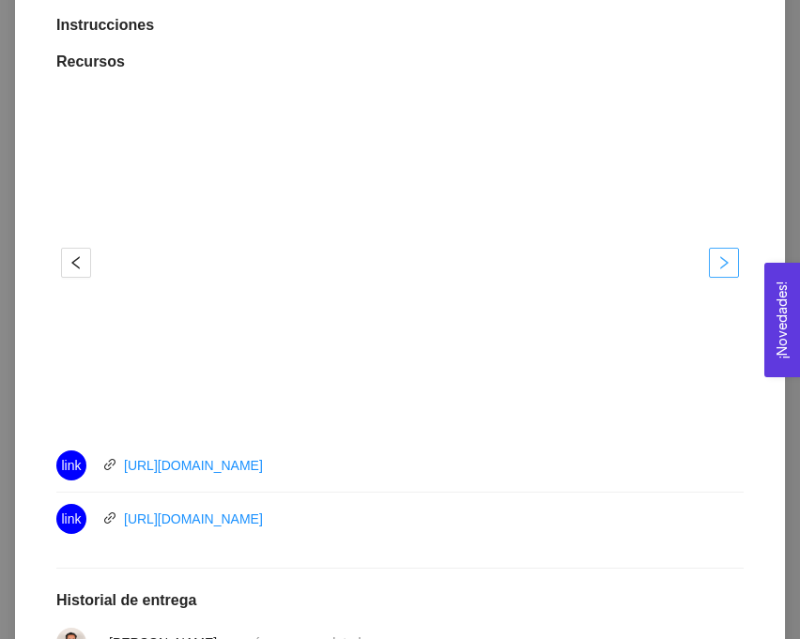
click at [728, 267] on icon "right" at bounding box center [724, 262] width 15 height 15
click at [73, 270] on button "button" at bounding box center [76, 263] width 30 height 30
click at [728, 267] on icon "right" at bounding box center [724, 262] width 15 height 15
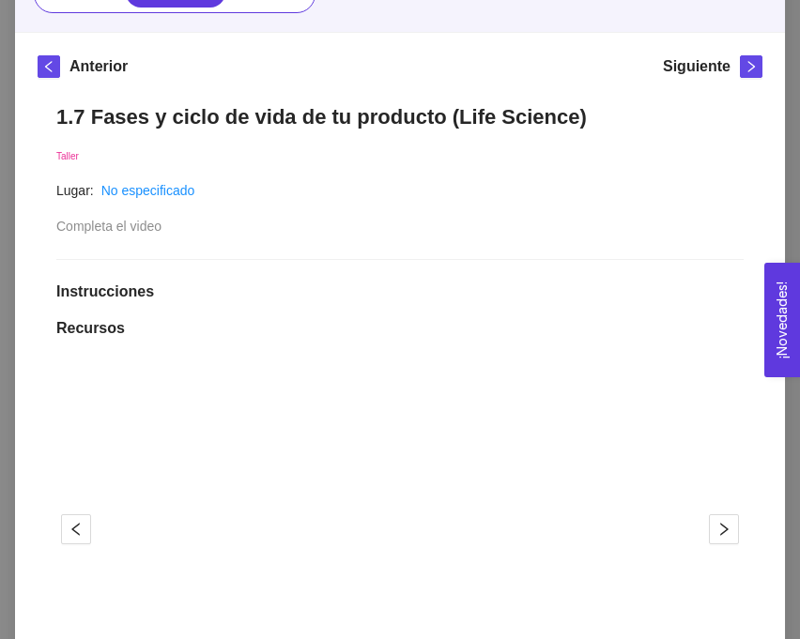
scroll to position [205, 0]
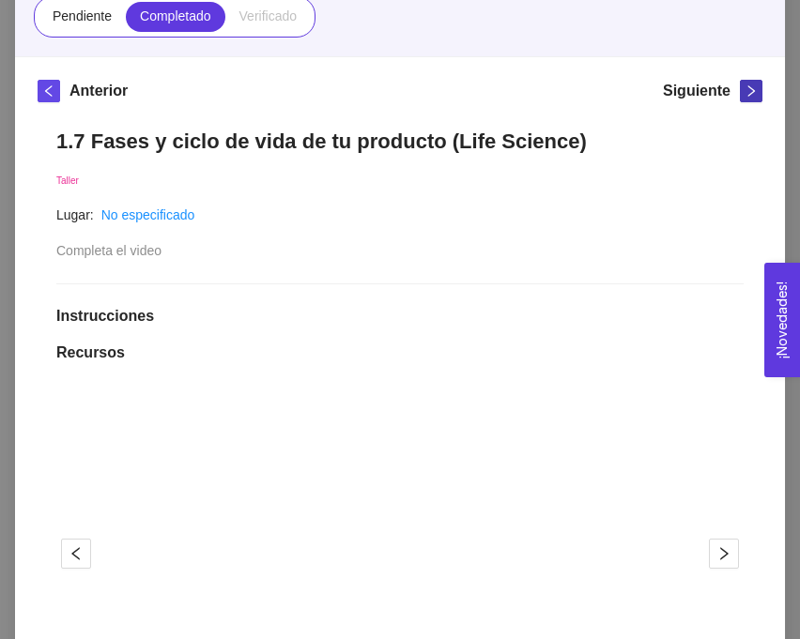
click at [750, 92] on icon "right" at bounding box center [751, 91] width 13 height 13
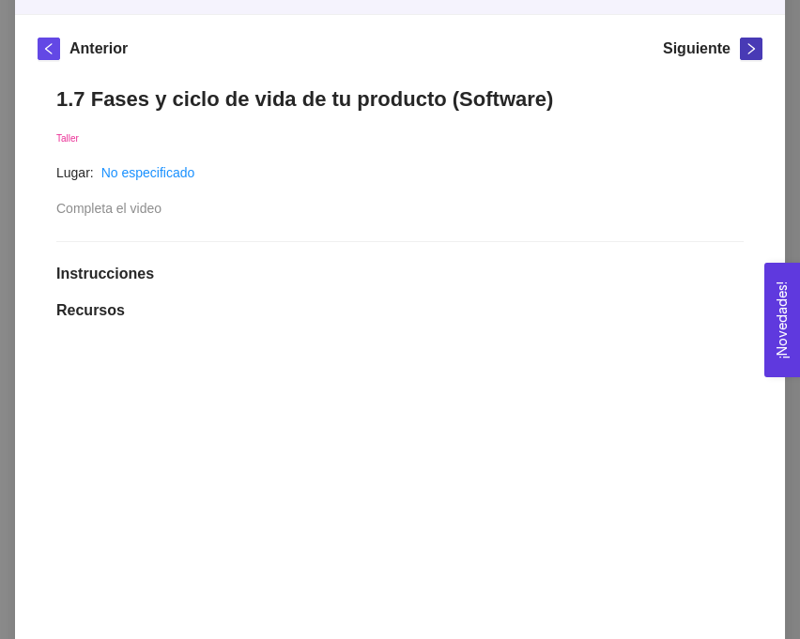
scroll to position [234, 0]
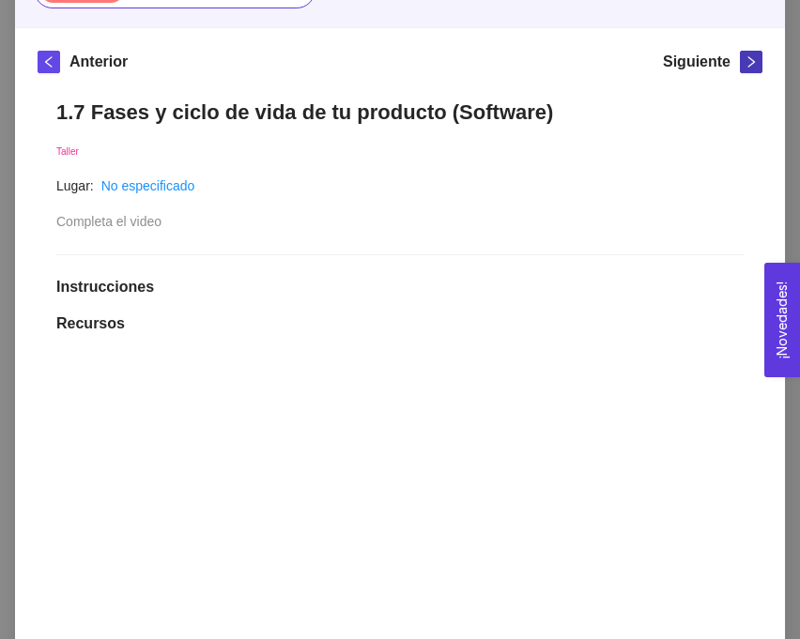
click at [747, 61] on icon "right" at bounding box center [751, 61] width 13 height 13
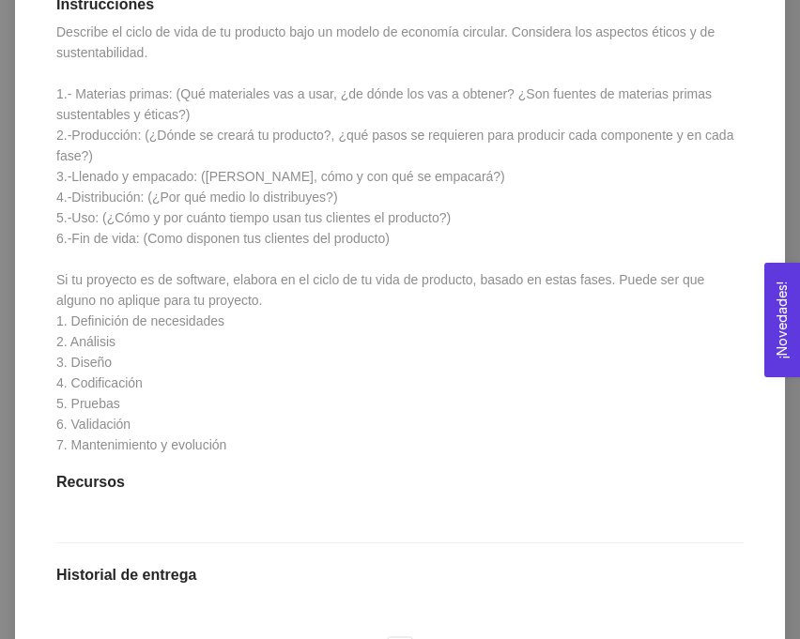
scroll to position [474, 0]
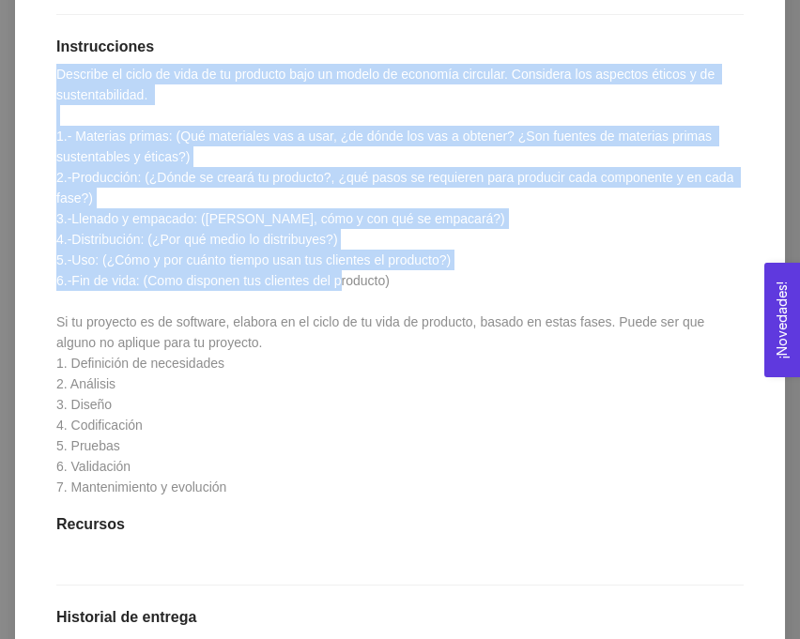
drag, startPoint x: 53, startPoint y: 71, endPoint x: 506, endPoint y: 284, distance: 500.8
click at [506, 284] on div "1.7 Actividad: Fases y ciclo de vida de tu producto Actividad Lugar: No especif…" at bounding box center [400, 388] width 725 height 1096
copy span "Describe el ciclo de vida de tu producto bajo un modelo de economía circular. C…"
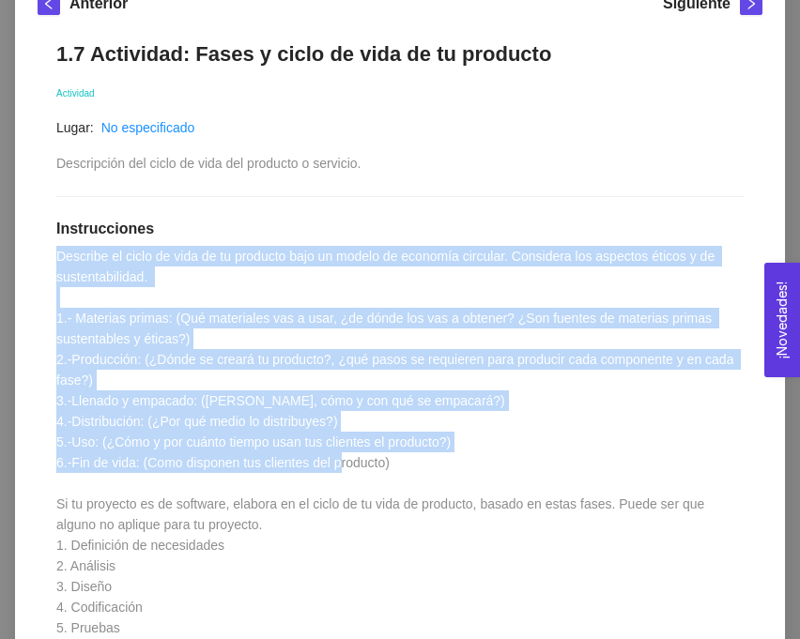
scroll to position [221, 0]
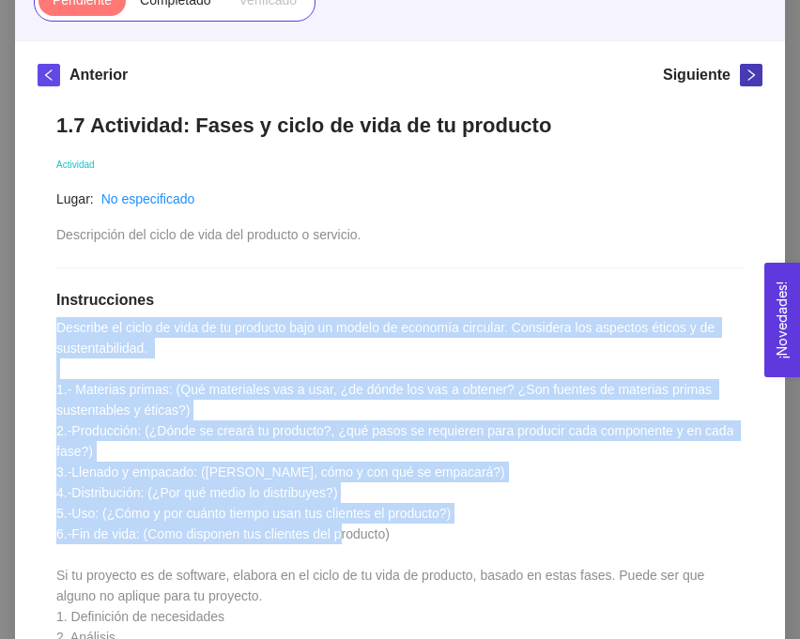
click at [745, 81] on icon "right" at bounding box center [751, 75] width 13 height 13
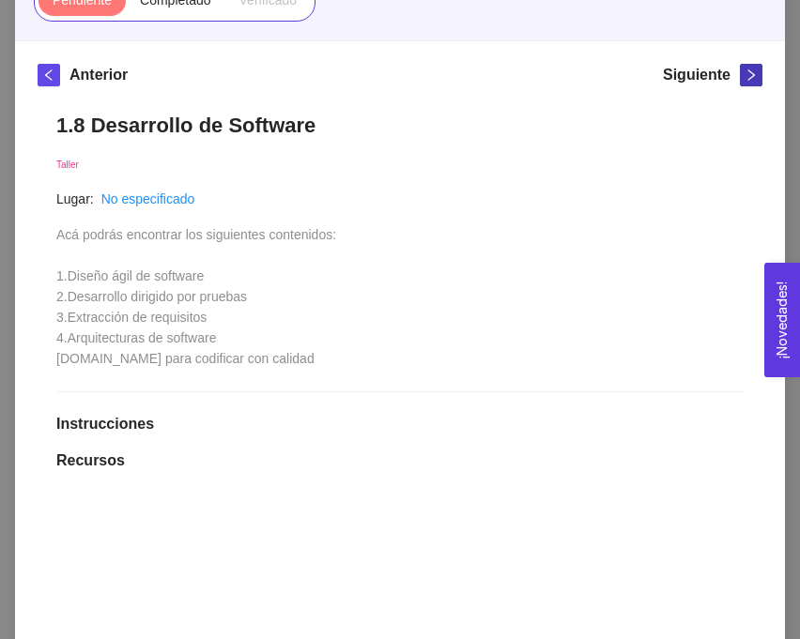
click at [753, 78] on icon "right" at bounding box center [751, 75] width 13 height 13
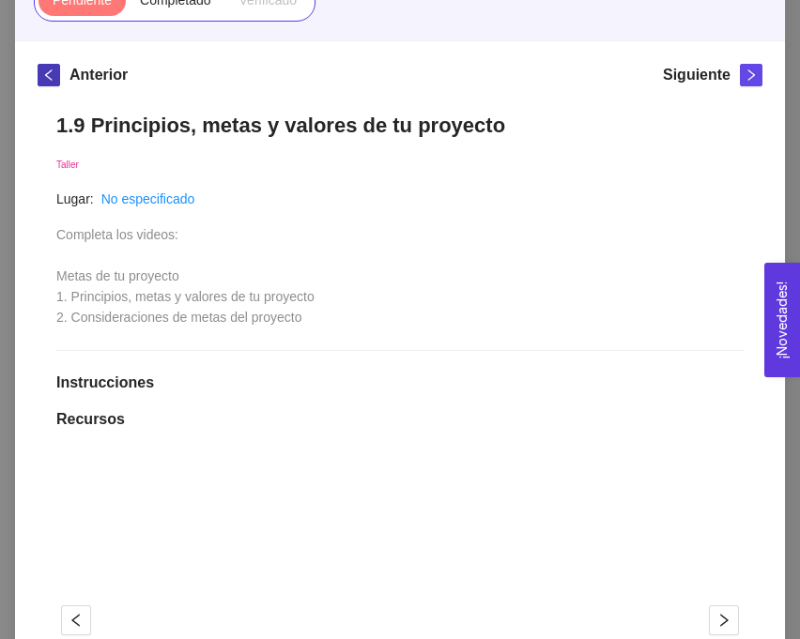
click at [51, 69] on icon "left" at bounding box center [48, 75] width 13 height 13
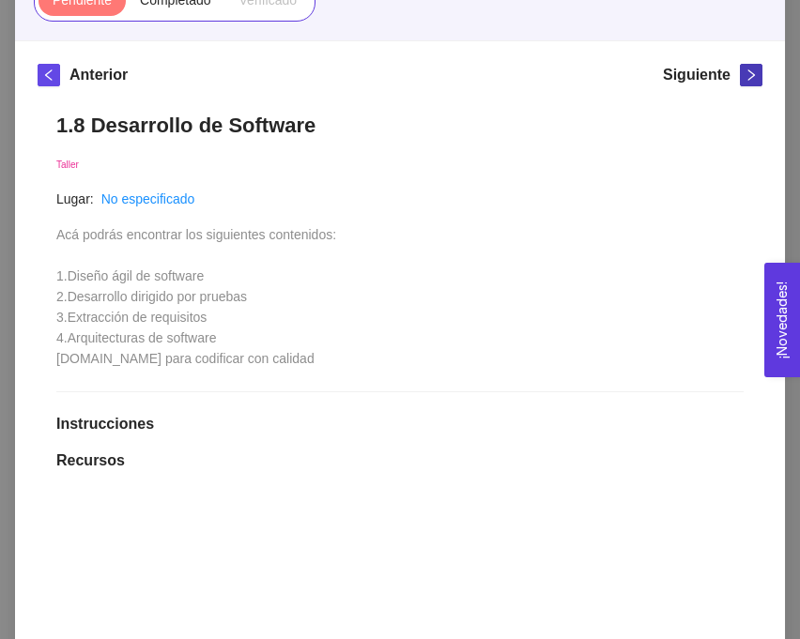
click at [747, 72] on icon "right" at bounding box center [751, 75] width 13 height 13
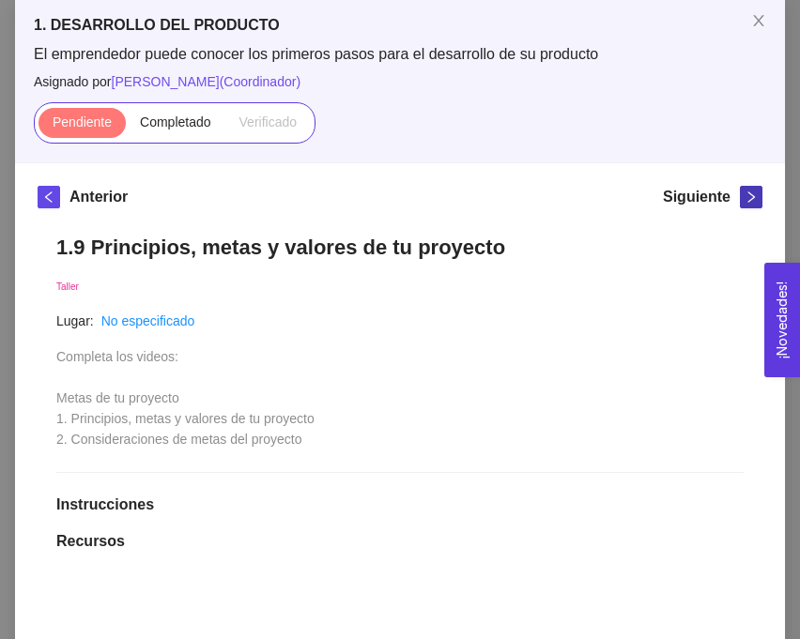
scroll to position [74, 0]
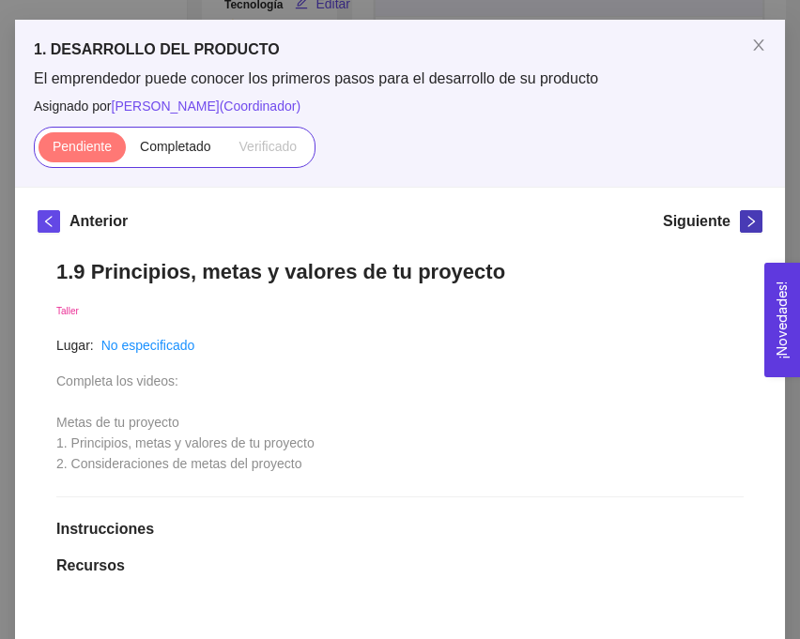
click at [747, 223] on icon "right" at bounding box center [751, 221] width 13 height 13
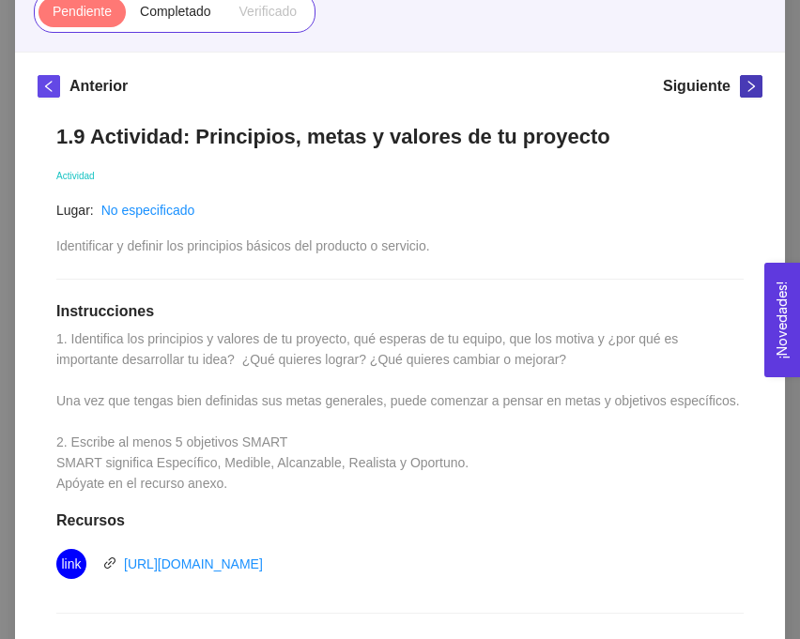
scroll to position [206, 0]
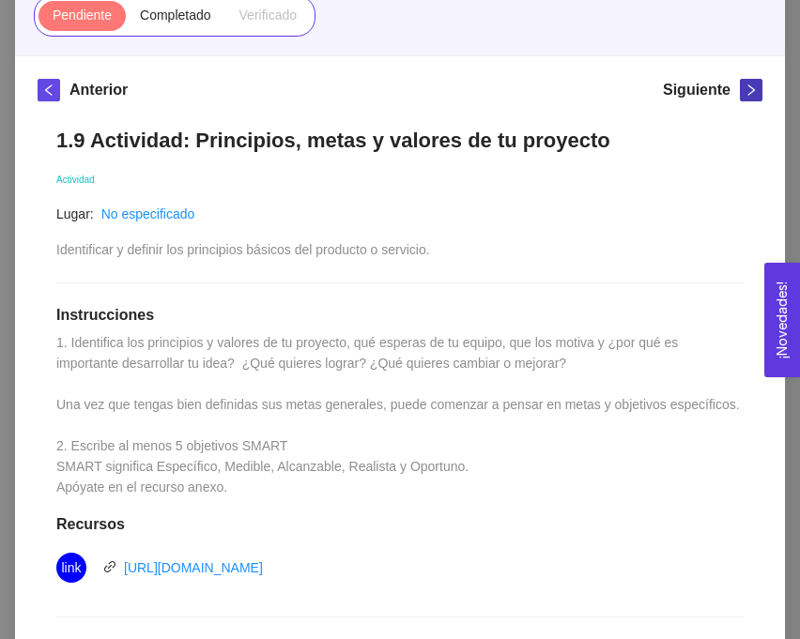
click at [756, 87] on icon "right" at bounding box center [751, 90] width 13 height 13
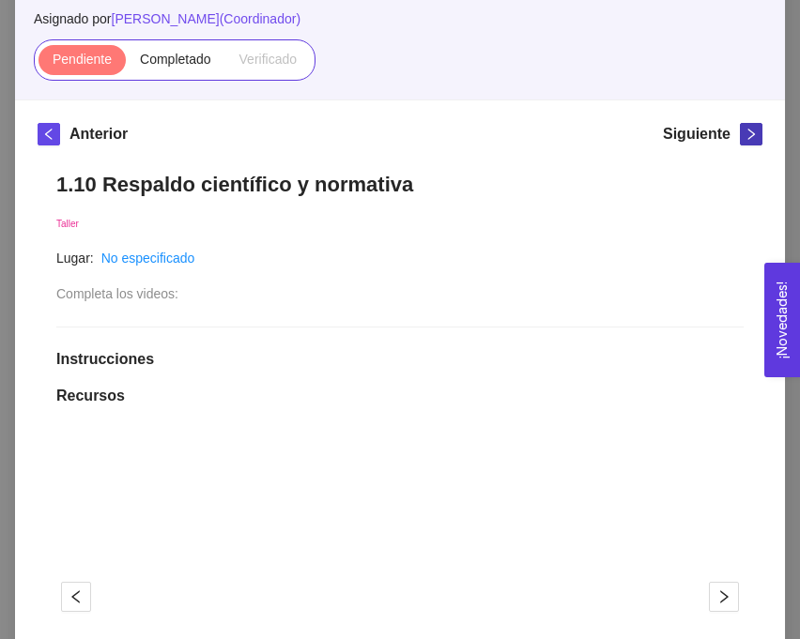
click at [750, 131] on icon "right" at bounding box center [751, 134] width 7 height 11
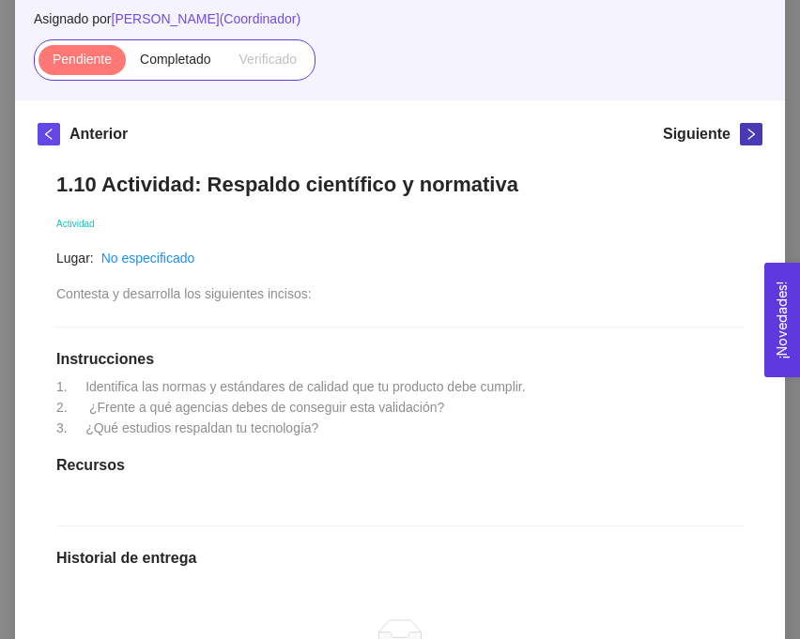
scroll to position [53, 0]
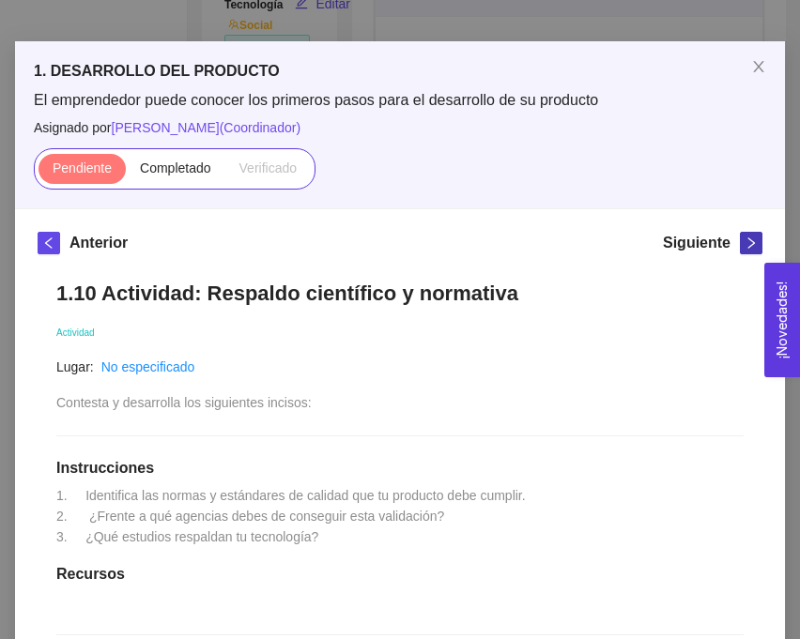
click at [746, 250] on button "button" at bounding box center [751, 243] width 23 height 23
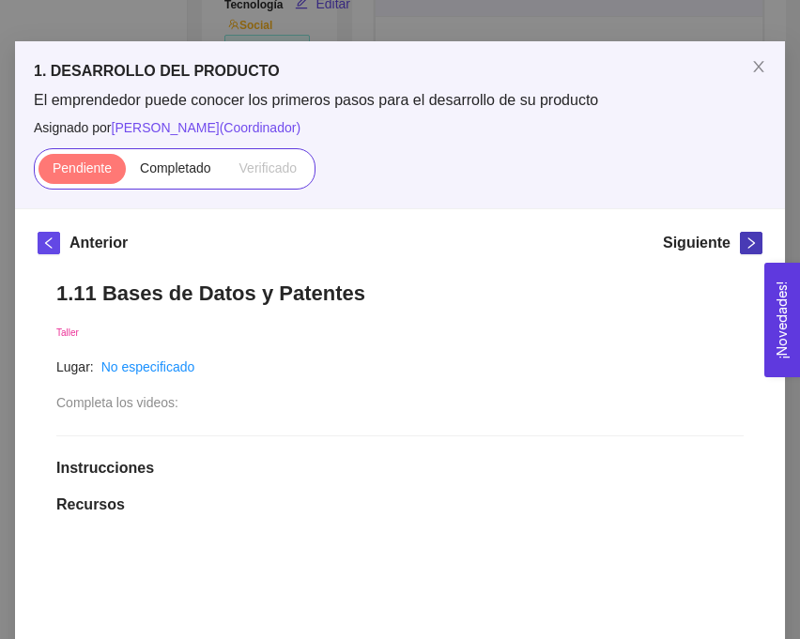
click at [746, 250] on button "button" at bounding box center [751, 243] width 23 height 23
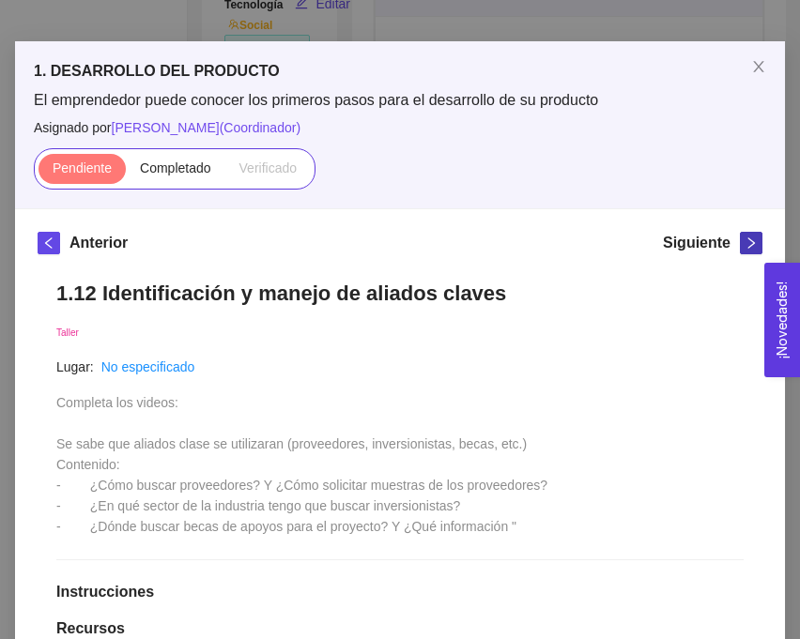
click at [746, 250] on button "button" at bounding box center [751, 243] width 23 height 23
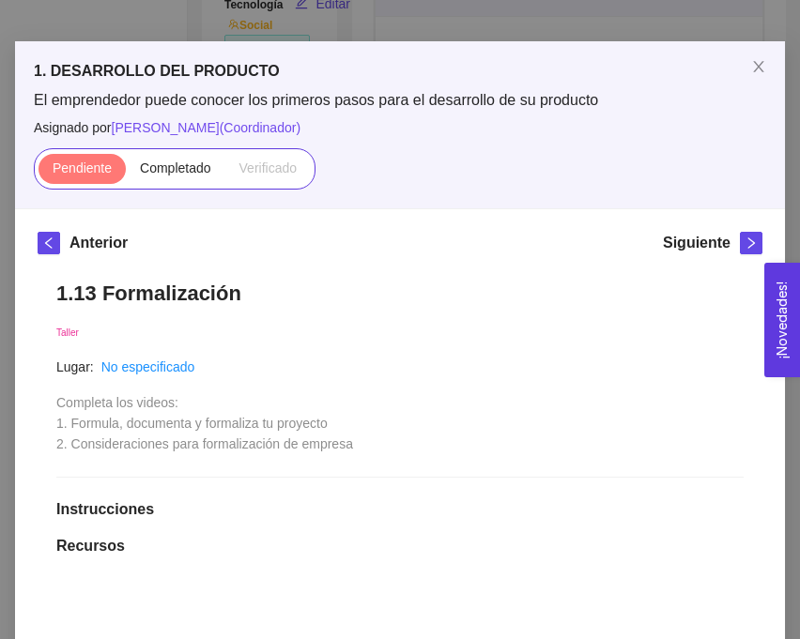
click at [708, 247] on h5 "Siguiente" at bounding box center [697, 243] width 68 height 23
click at [758, 60] on icon "close" at bounding box center [758, 66] width 15 height 15
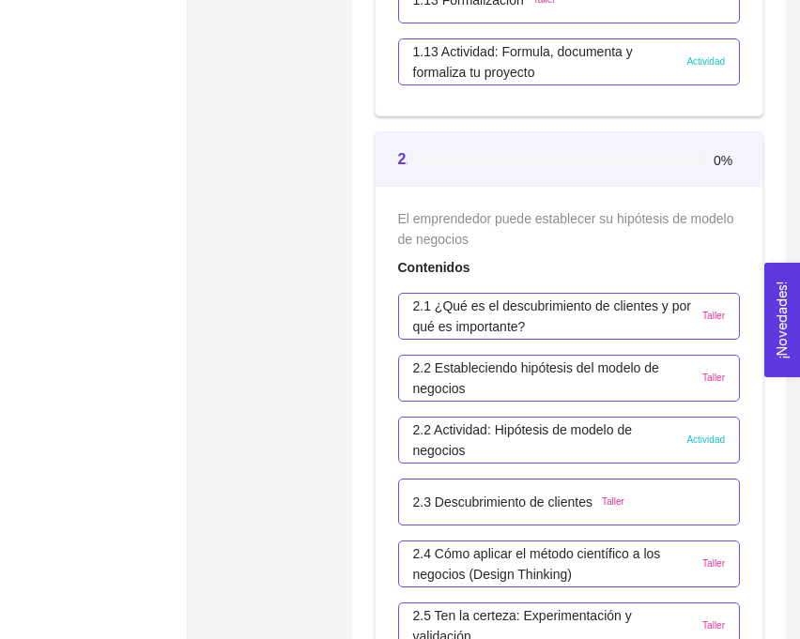
scroll to position [1839, 0]
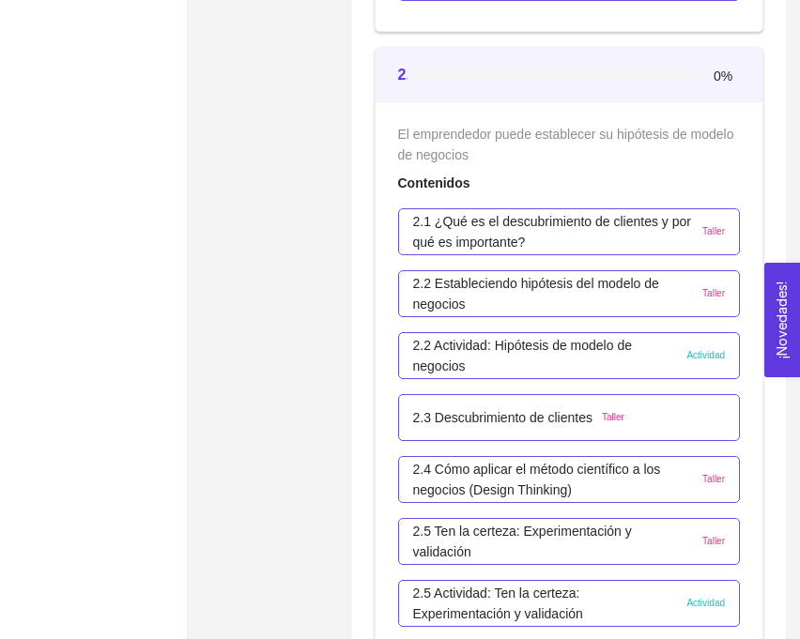
click at [517, 232] on p "2.1 ¿Qué es el descubrimiento de clientes y por qué es importante?" at bounding box center [553, 231] width 281 height 41
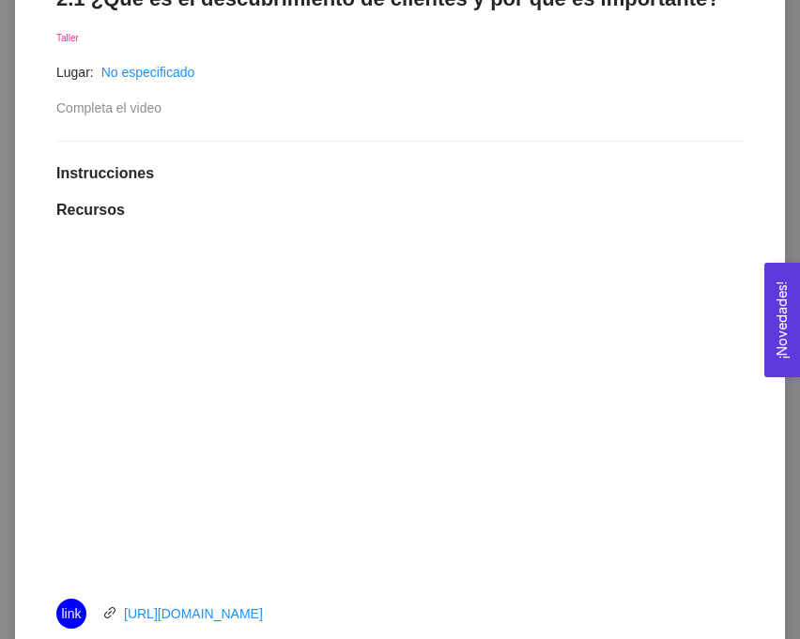
scroll to position [259, 0]
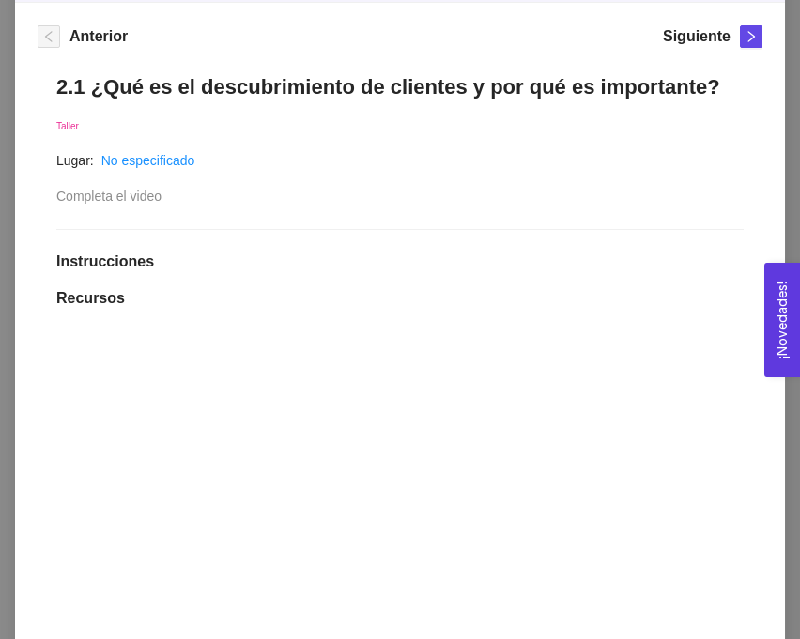
click at [366, 88] on h1 "2.1 ¿Qué es el descubrimiento de clientes y por qué es importante?" at bounding box center [399, 86] width 687 height 25
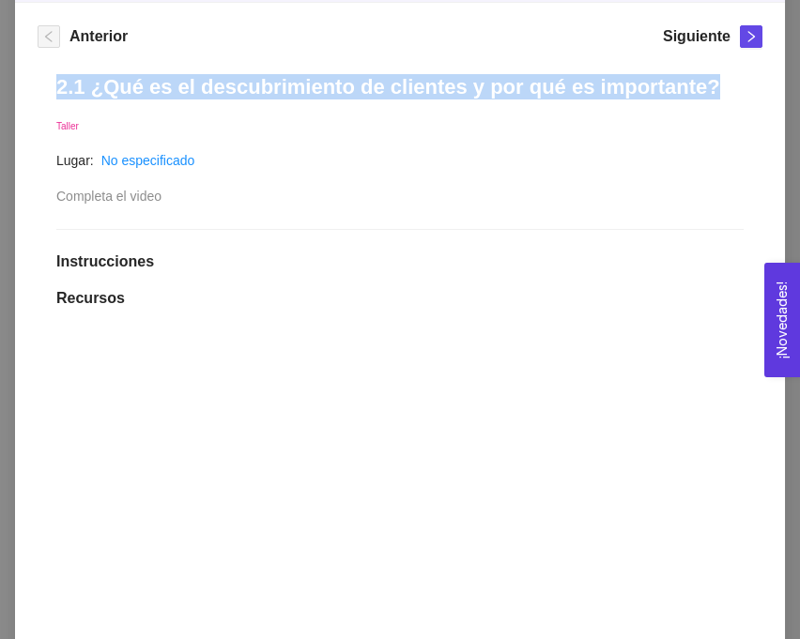
click at [366, 88] on h1 "2.1 ¿Qué es el descubrimiento de clientes y por qué es importante?" at bounding box center [399, 86] width 687 height 25
copy h1 "2.1 ¿Qué es el descubrimiento de clientes y por qué es importante?"
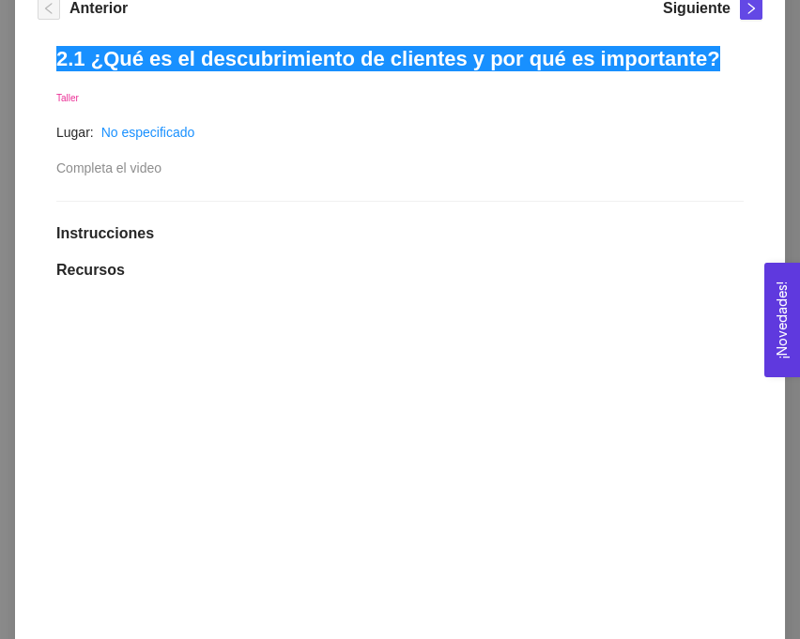
scroll to position [0, 0]
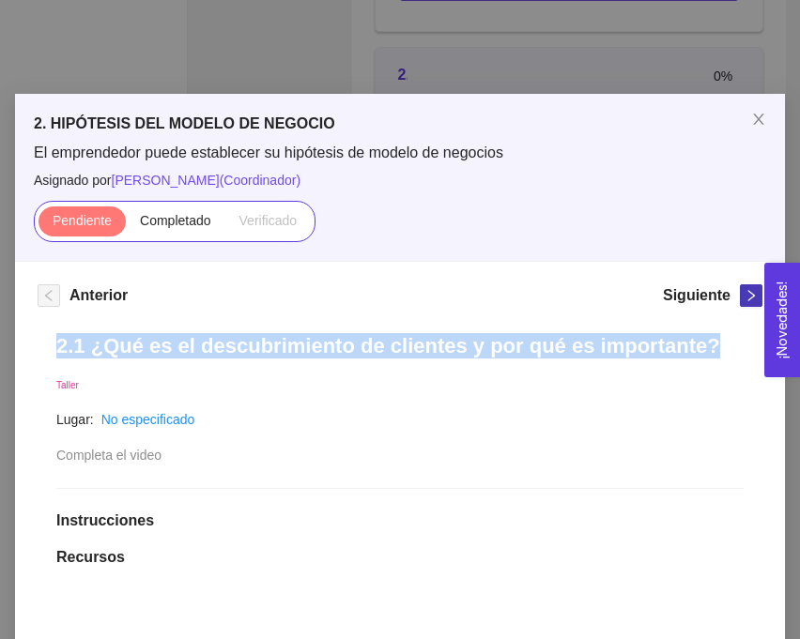
click at [756, 299] on icon "right" at bounding box center [751, 295] width 13 height 13
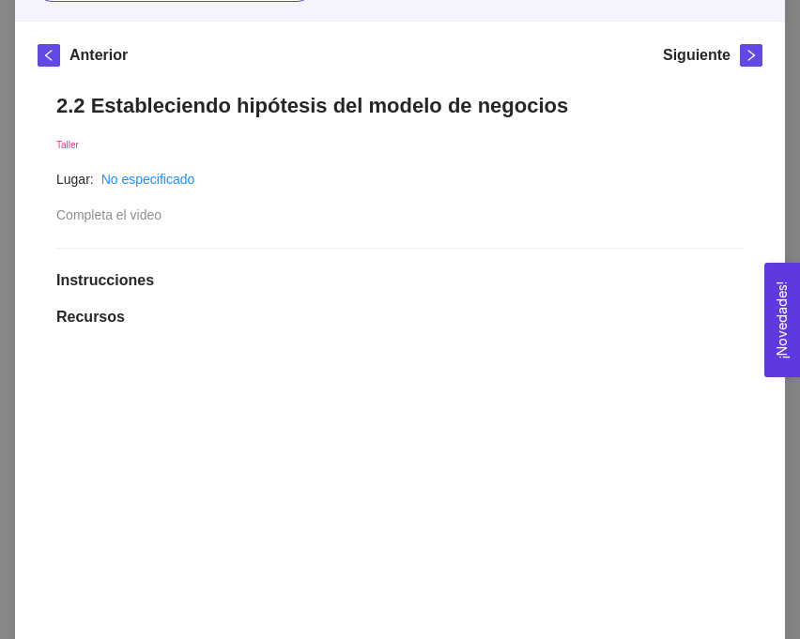
scroll to position [100, 0]
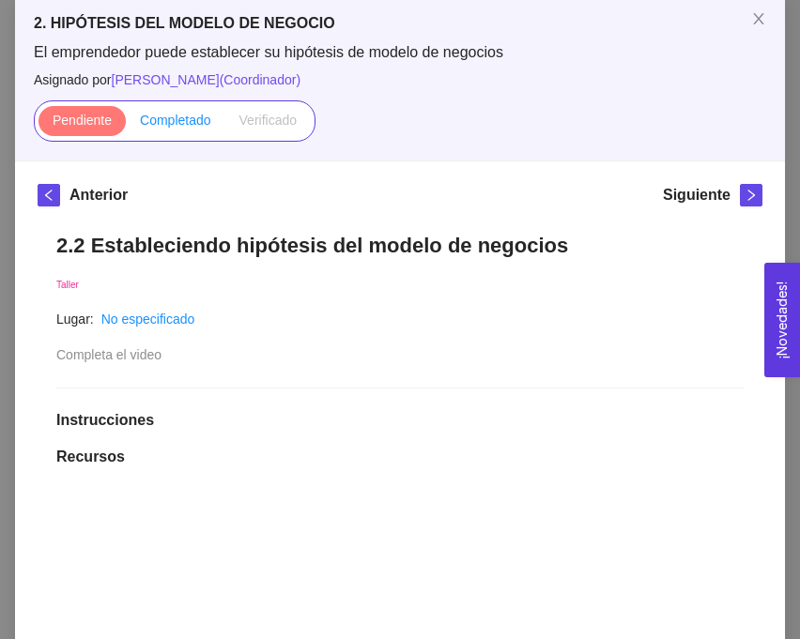
click at [151, 131] on label "Completado" at bounding box center [176, 121] width 100 height 30
click at [126, 125] on input "Completado" at bounding box center [126, 125] width 0 height 0
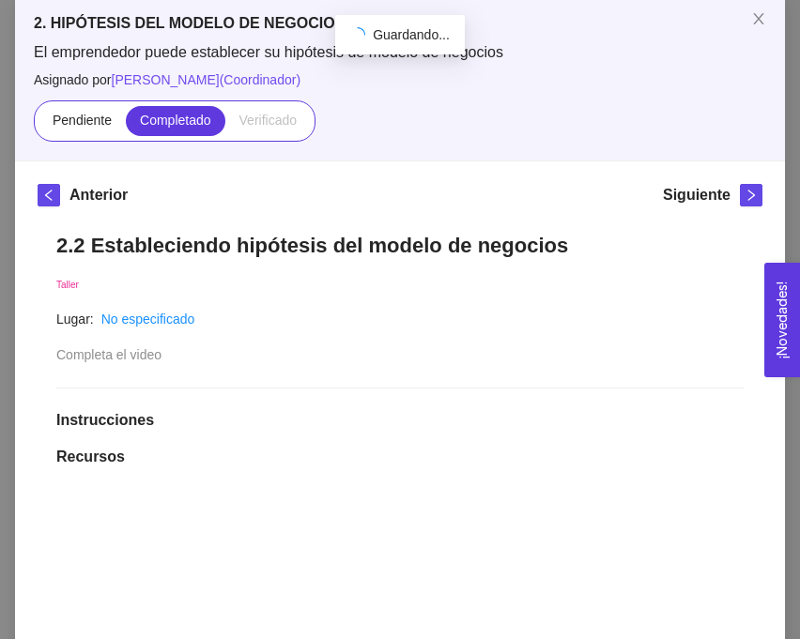
click at [76, 193] on h5 "Anterior" at bounding box center [98, 195] width 58 height 23
click at [52, 199] on icon "left" at bounding box center [48, 195] width 13 height 13
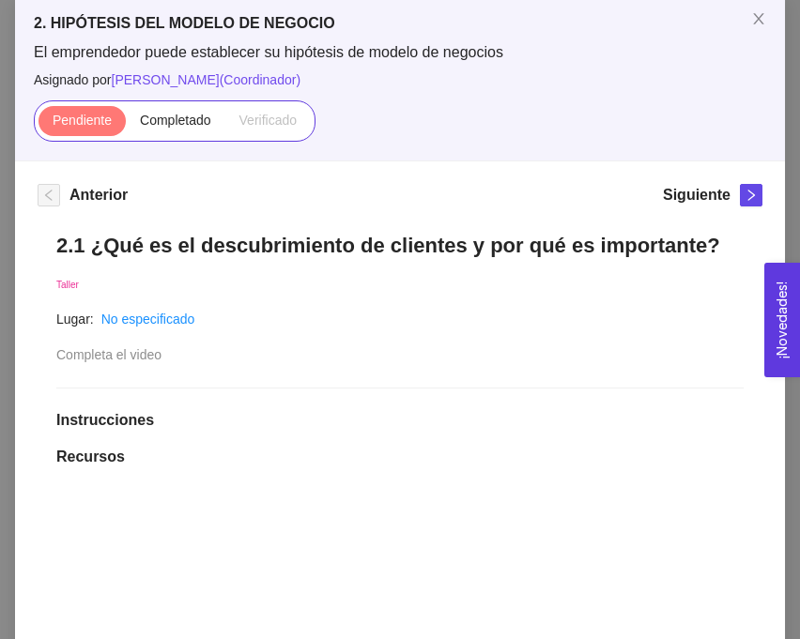
scroll to position [211, 0]
